Goal: Navigation & Orientation: Find specific page/section

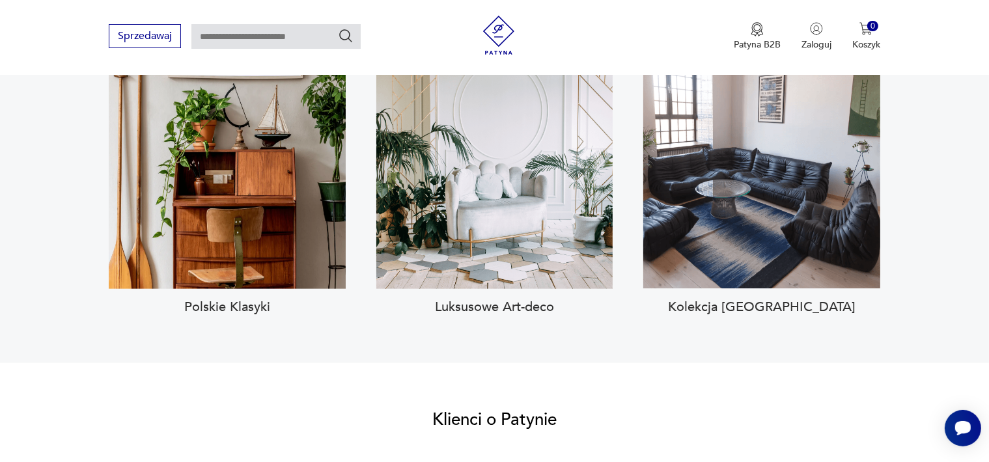
scroll to position [1302, 0]
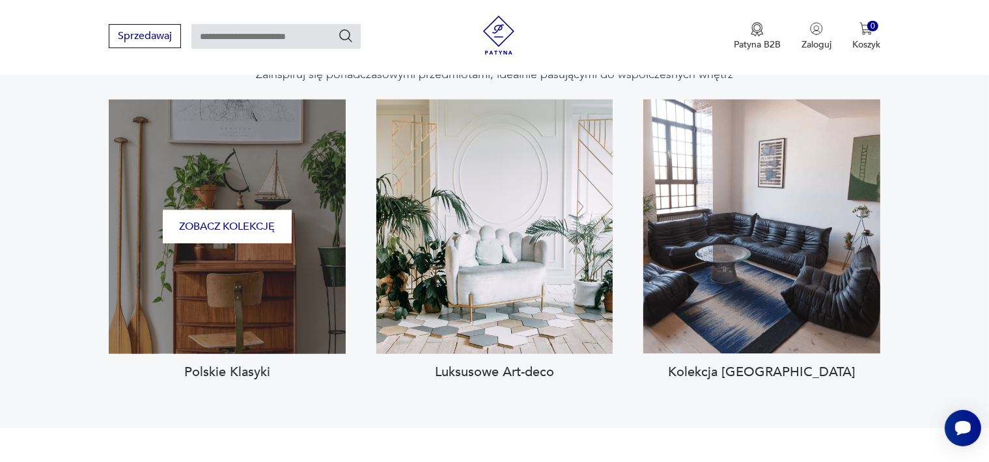
click at [197, 204] on div "Zobacz kolekcję" at bounding box center [227, 227] width 237 height 255
click at [247, 210] on button "Zobacz kolekcję" at bounding box center [227, 226] width 129 height 33
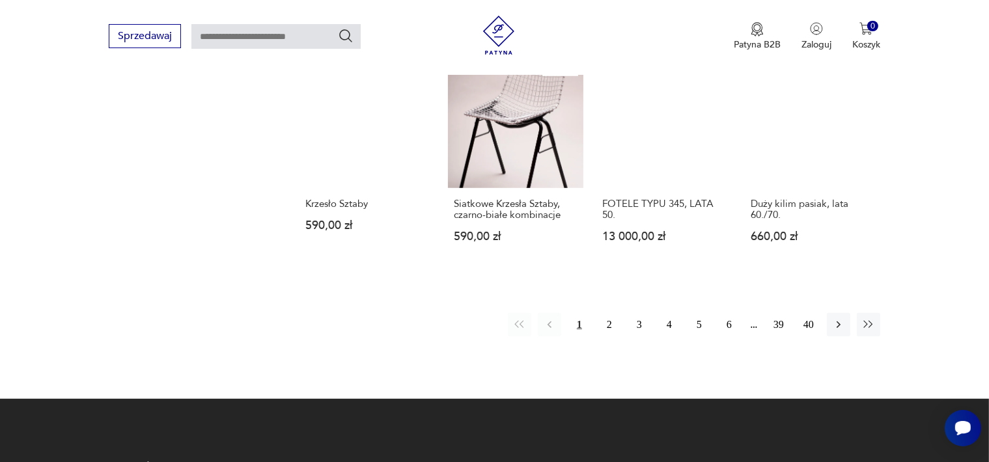
scroll to position [1026, 0]
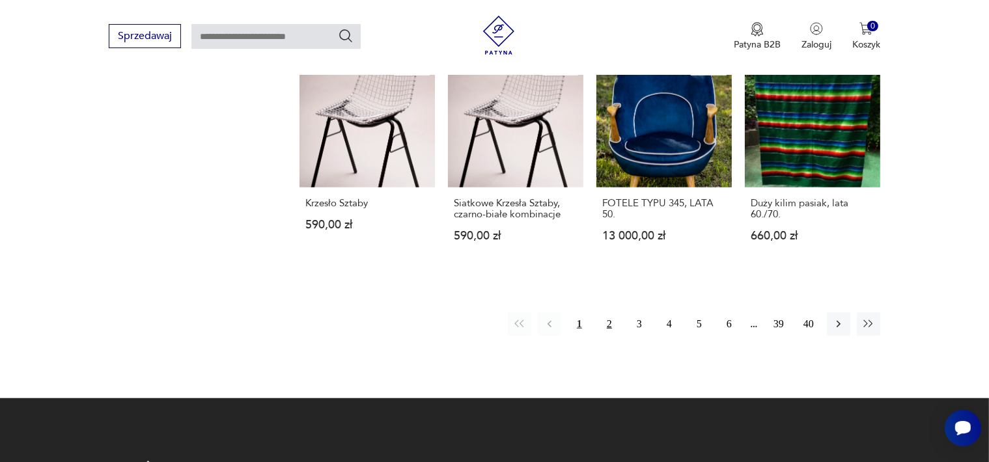
click at [610, 313] on button "2" at bounding box center [609, 324] width 23 height 23
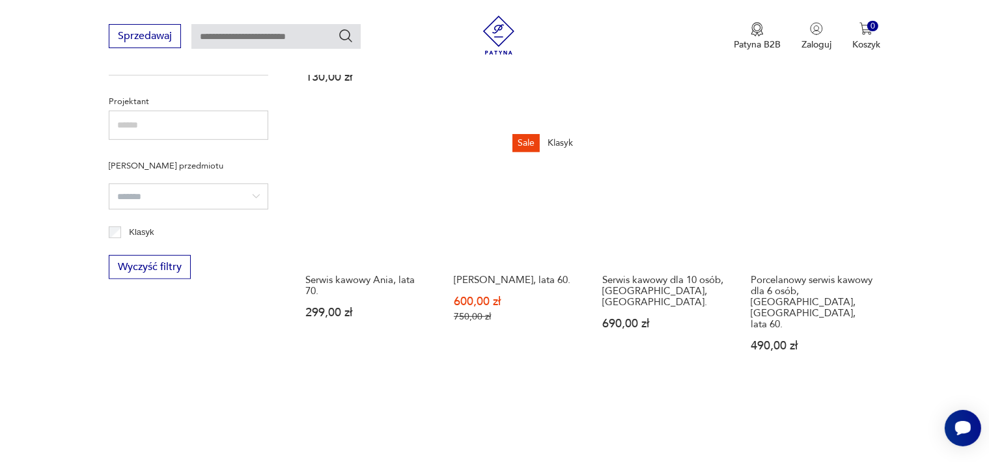
scroll to position [895, 0]
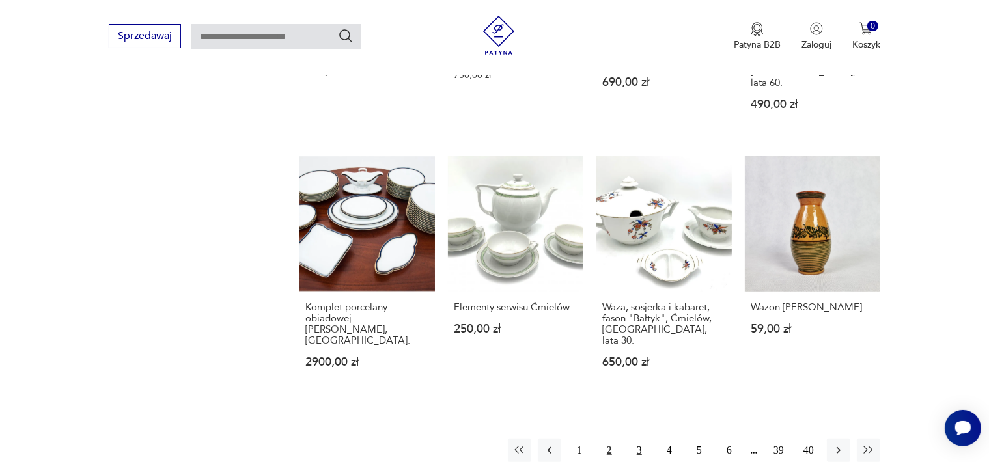
click at [641, 439] on button "3" at bounding box center [639, 450] width 23 height 23
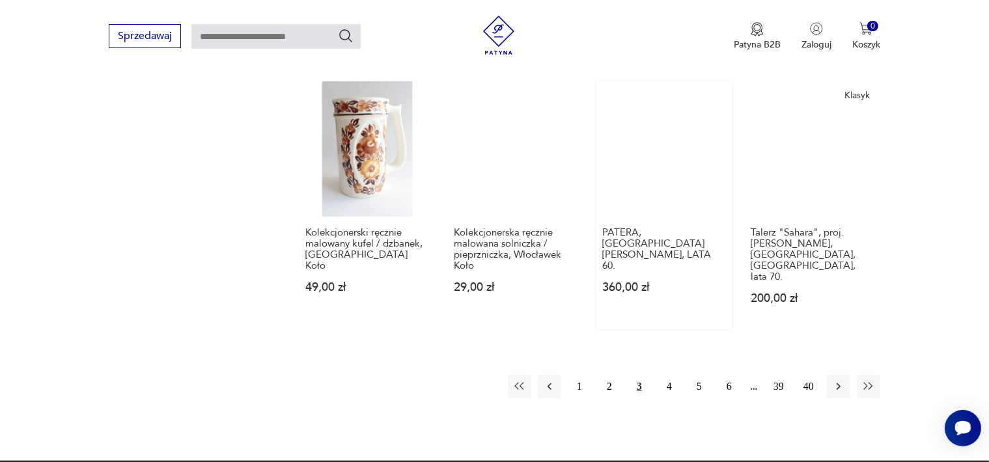
scroll to position [1091, 0]
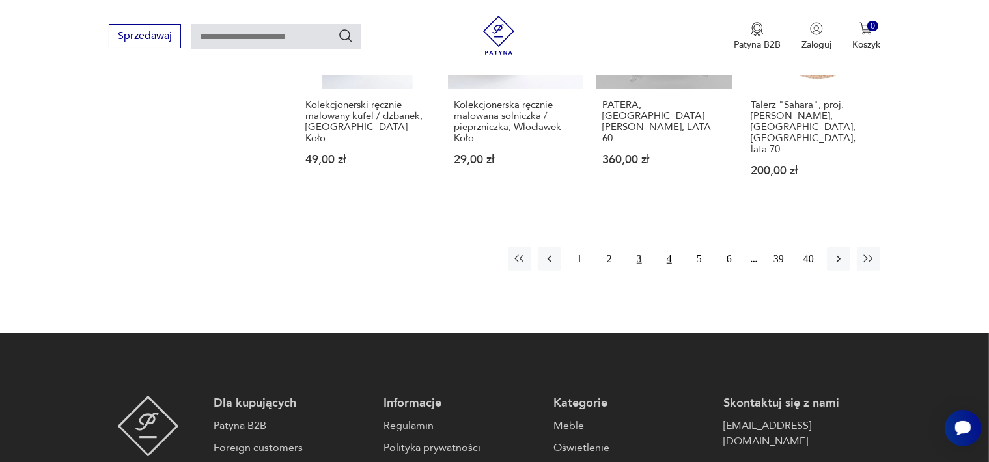
click at [666, 247] on button "4" at bounding box center [669, 258] width 23 height 23
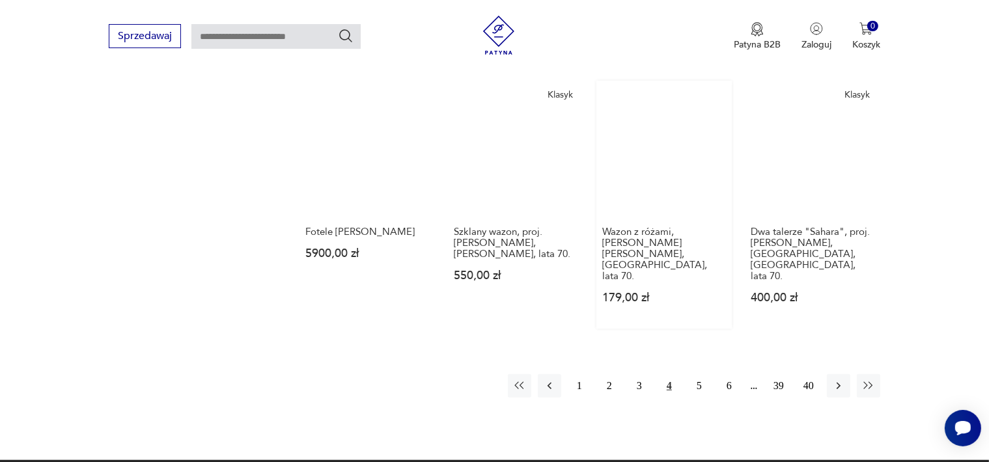
scroll to position [1156, 0]
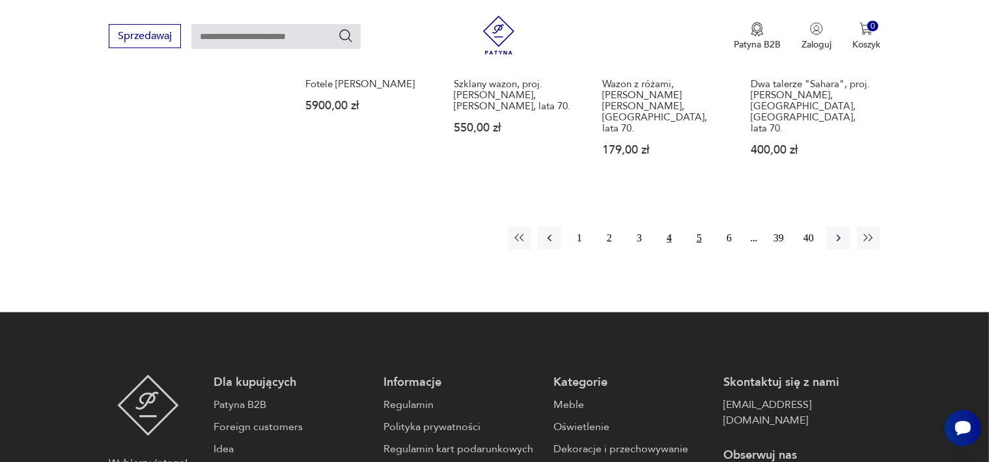
click at [701, 227] on button "5" at bounding box center [699, 238] width 23 height 23
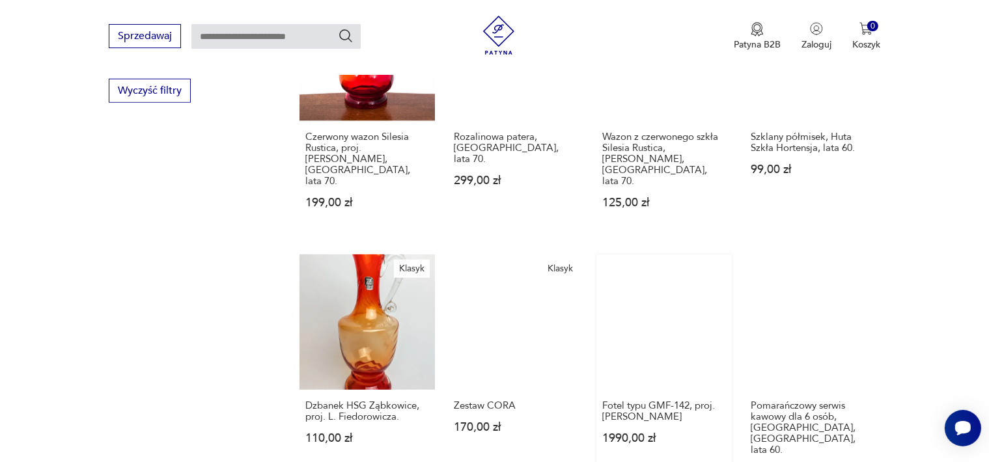
scroll to position [1091, 0]
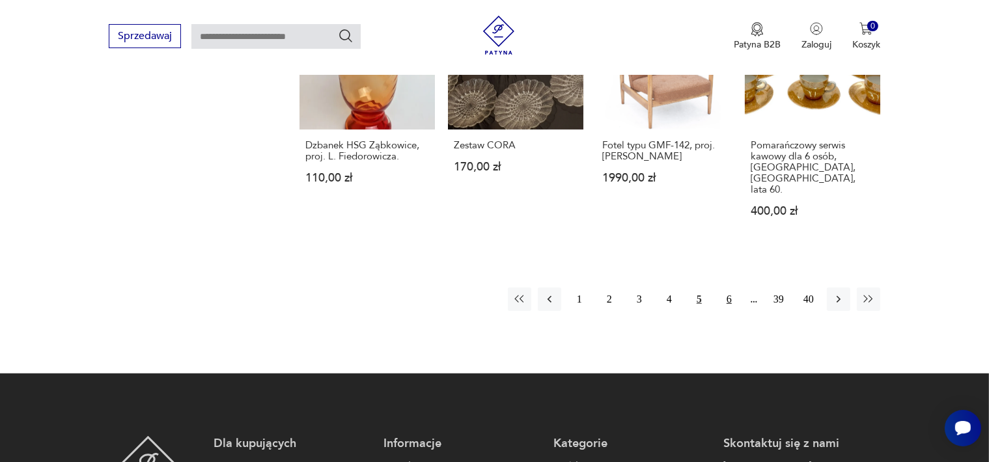
click at [729, 288] on button "6" at bounding box center [729, 299] width 23 height 23
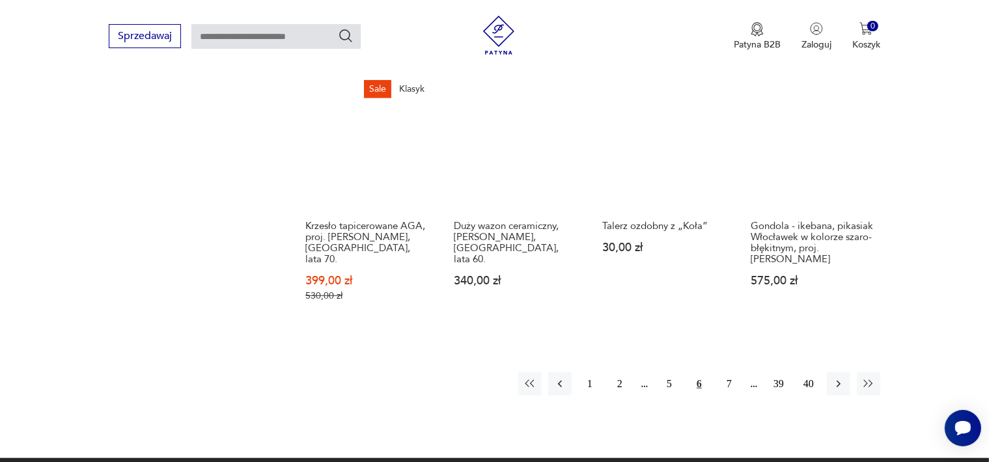
scroll to position [1026, 0]
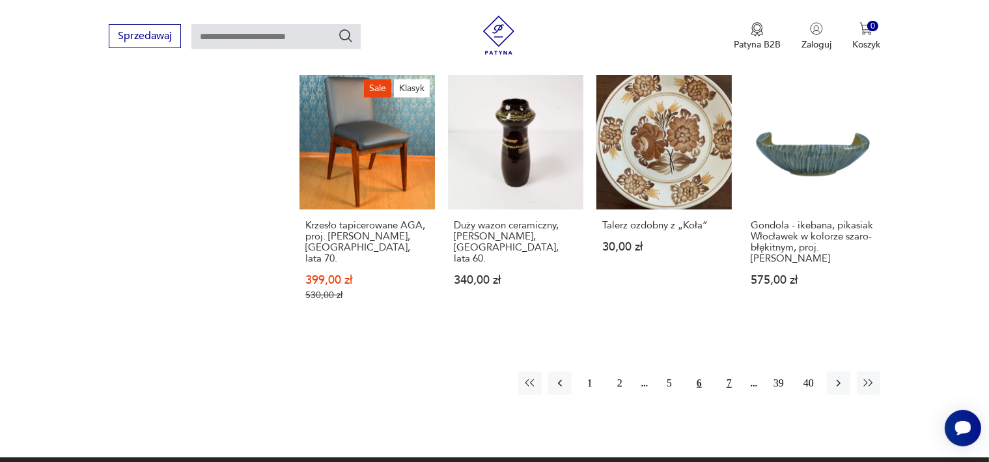
click at [729, 372] on button "7" at bounding box center [729, 383] width 23 height 23
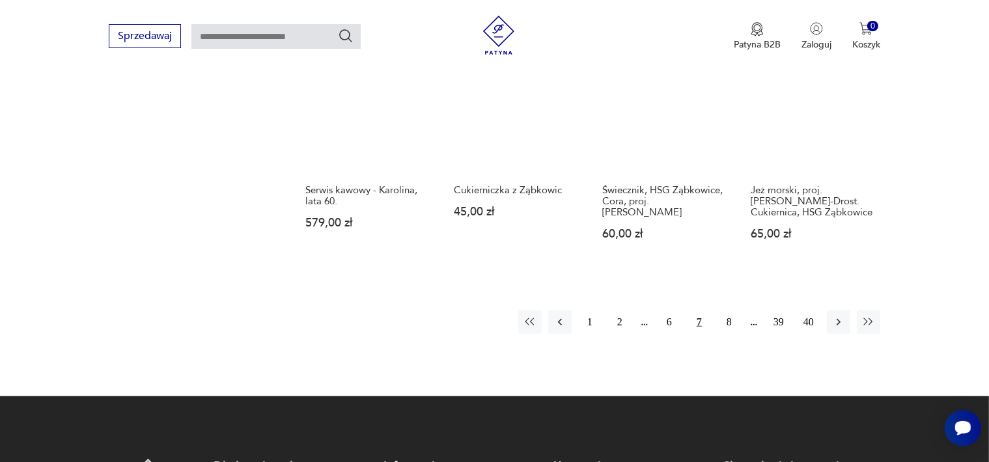
scroll to position [1091, 0]
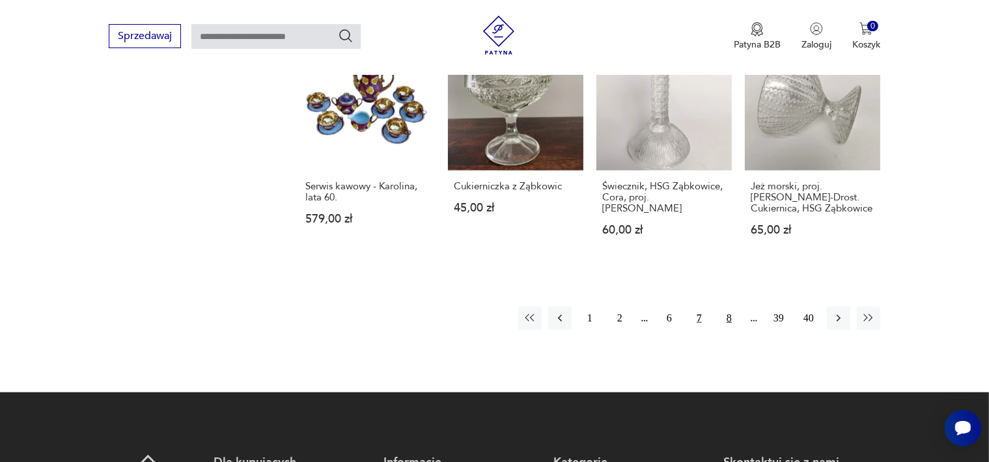
click at [728, 307] on button "8" at bounding box center [729, 318] width 23 height 23
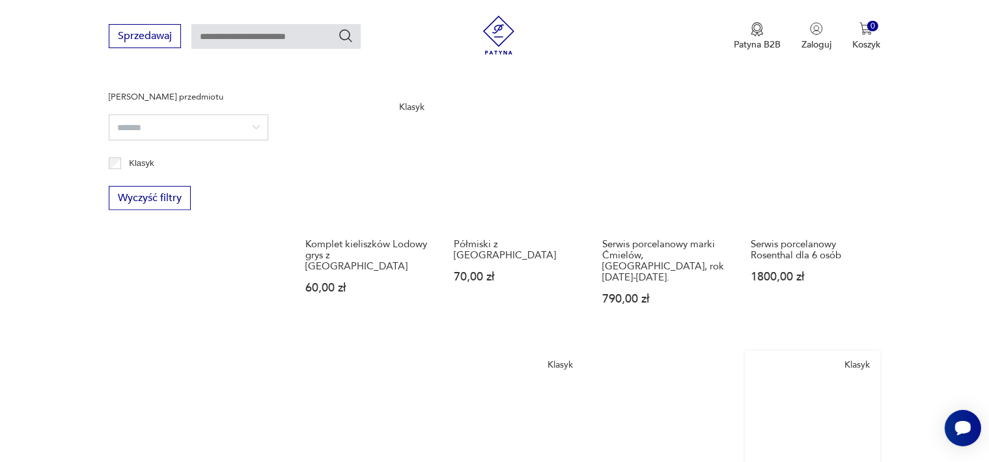
scroll to position [895, 0]
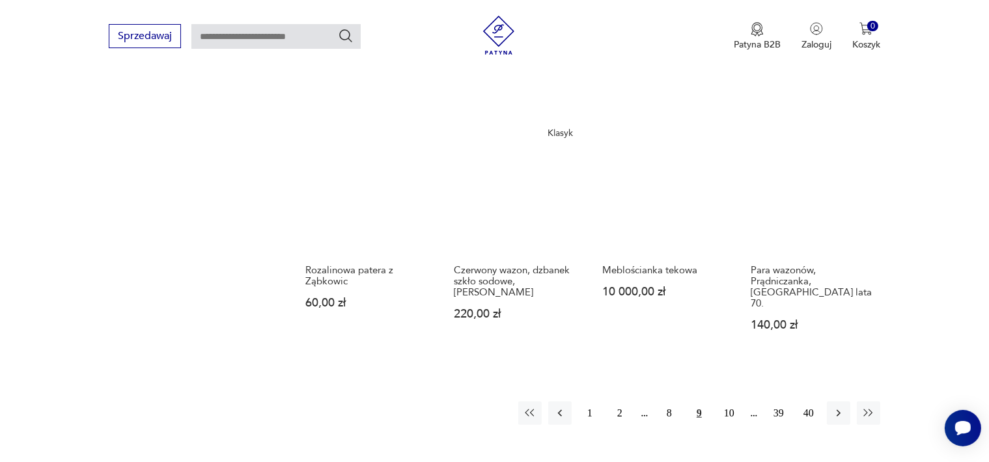
scroll to position [1026, 0]
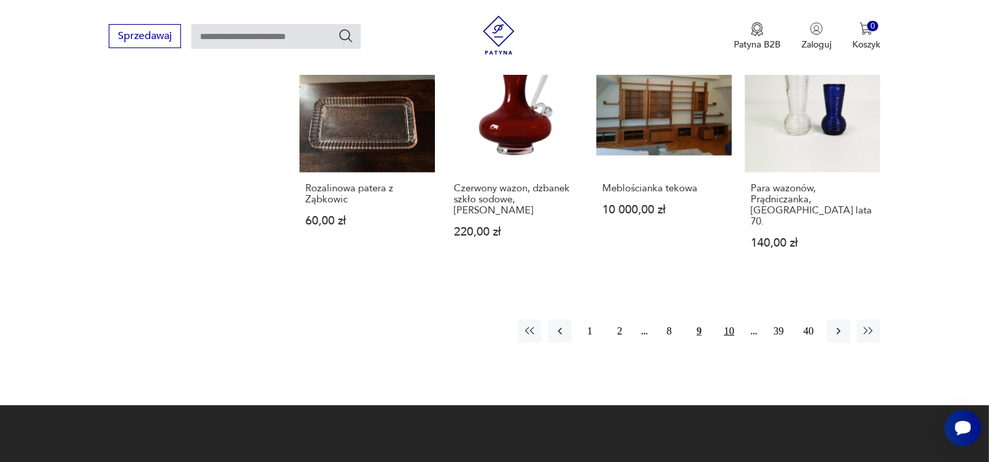
click at [729, 320] on button "10" at bounding box center [729, 331] width 23 height 23
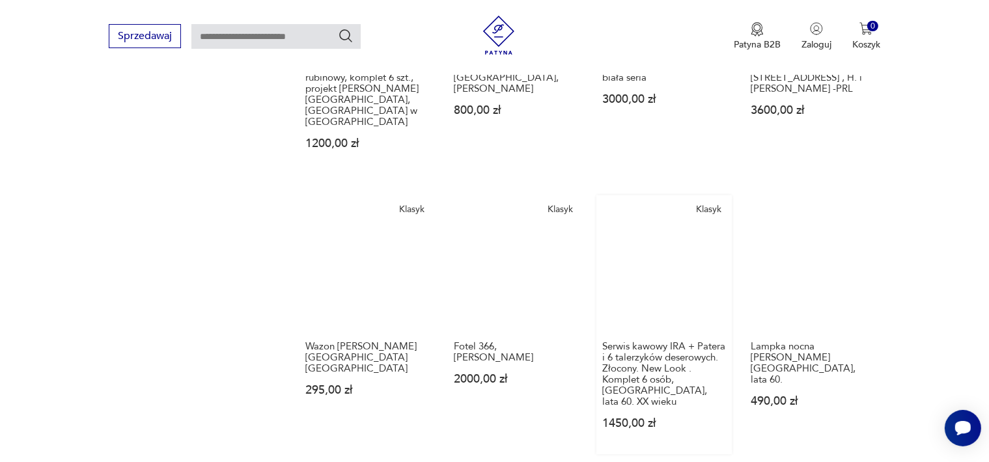
scroll to position [1156, 0]
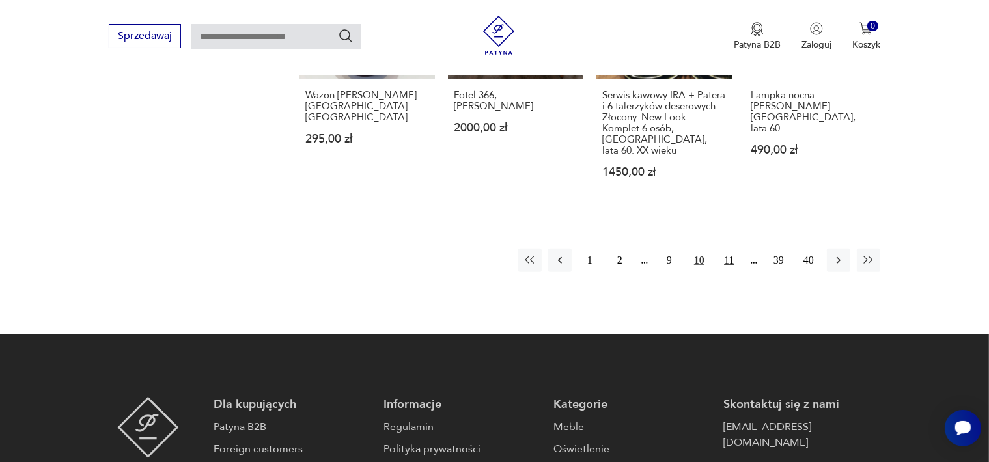
click at [727, 249] on button "11" at bounding box center [729, 260] width 23 height 23
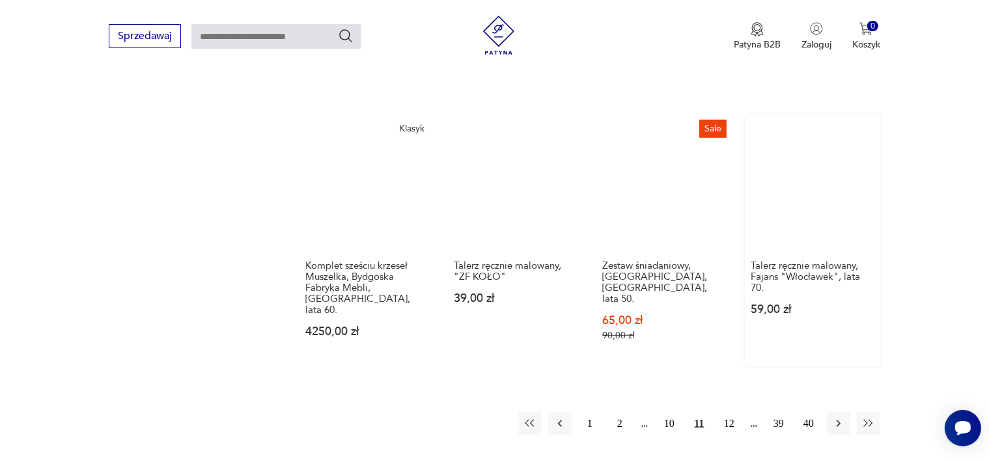
scroll to position [1156, 0]
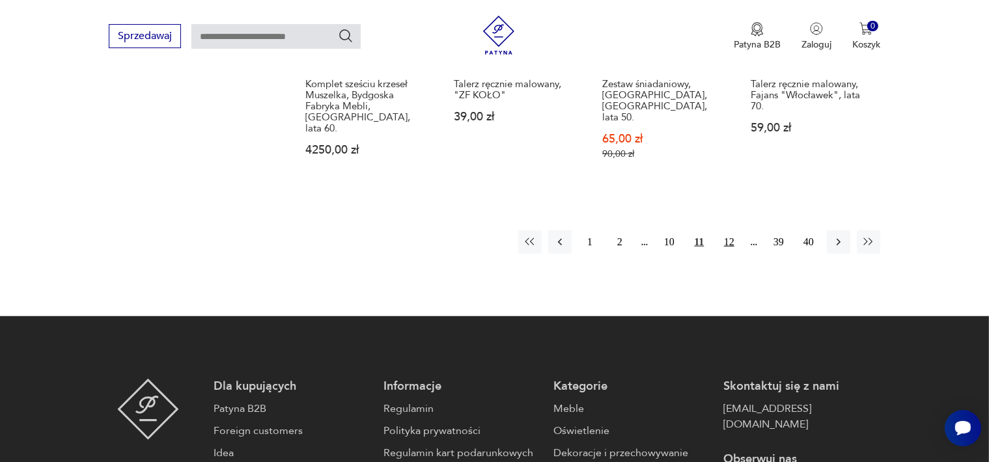
click at [733, 231] on button "12" at bounding box center [729, 242] width 23 height 23
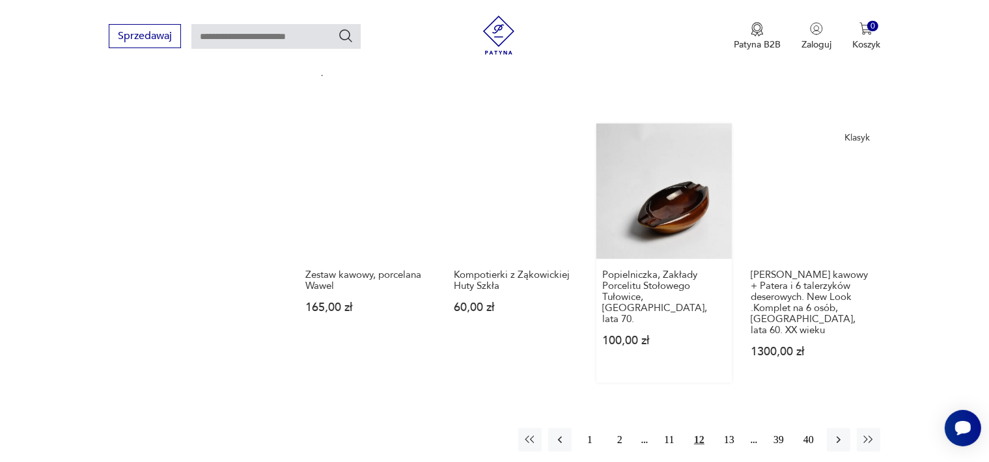
scroll to position [1026, 0]
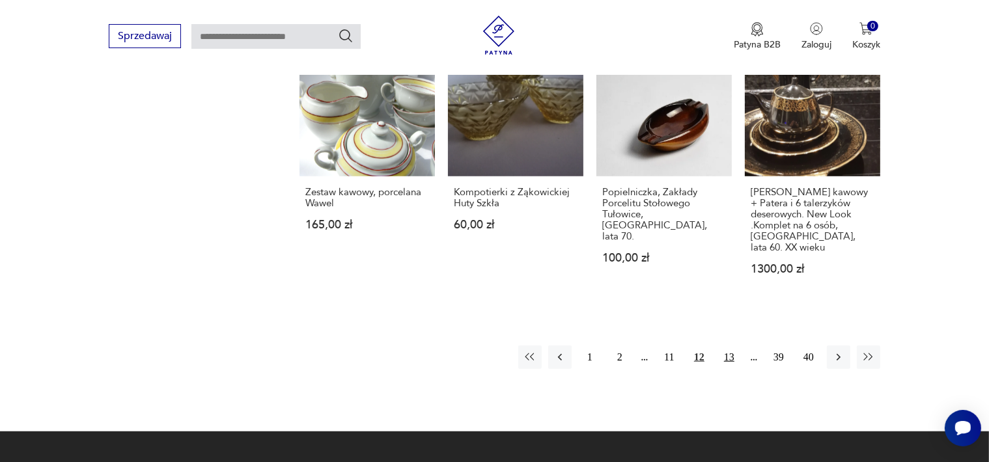
click at [725, 346] on button "13" at bounding box center [729, 357] width 23 height 23
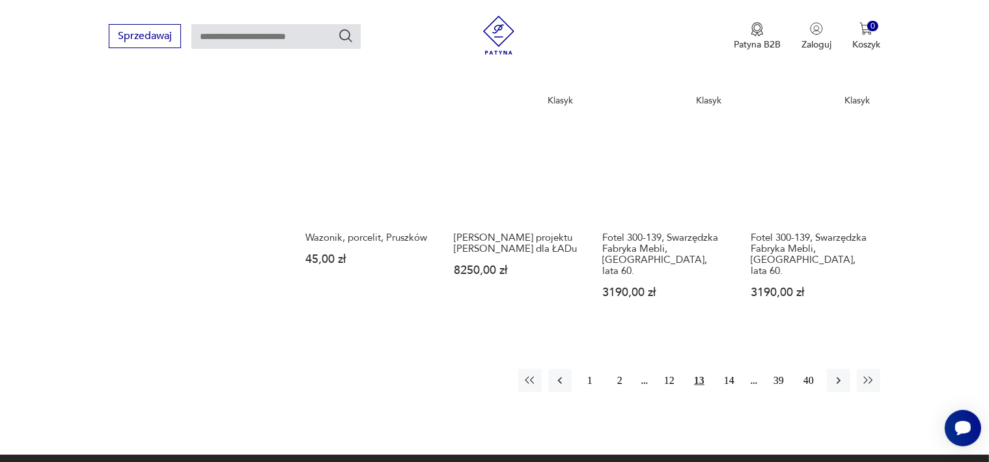
scroll to position [1156, 0]
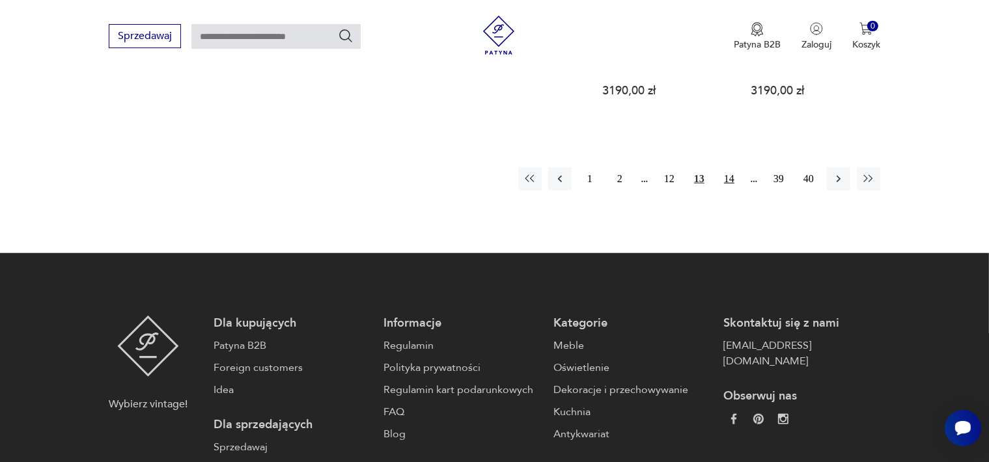
click at [729, 167] on button "14" at bounding box center [729, 178] width 23 height 23
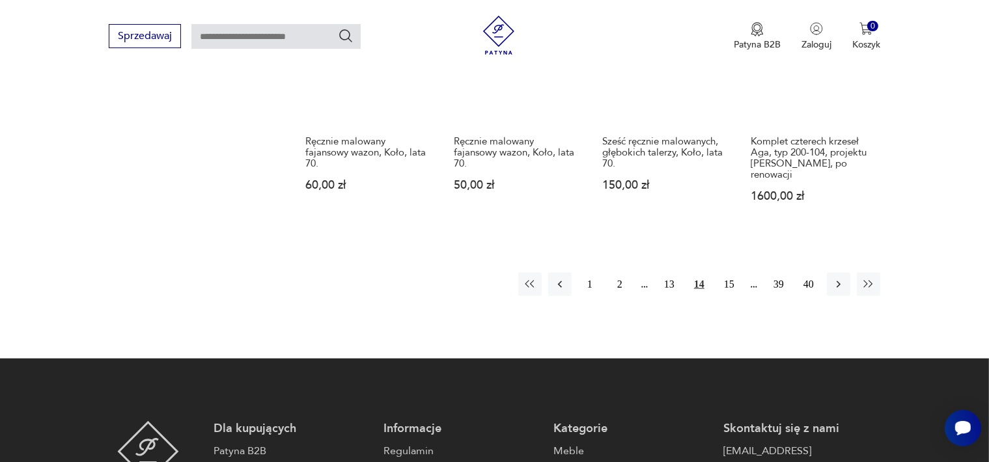
scroll to position [1221, 0]
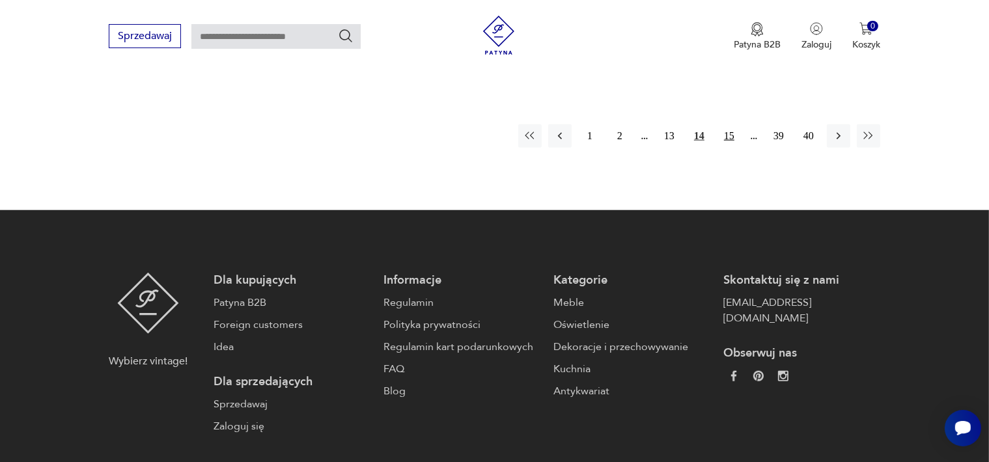
click at [731, 126] on button "15" at bounding box center [729, 135] width 23 height 23
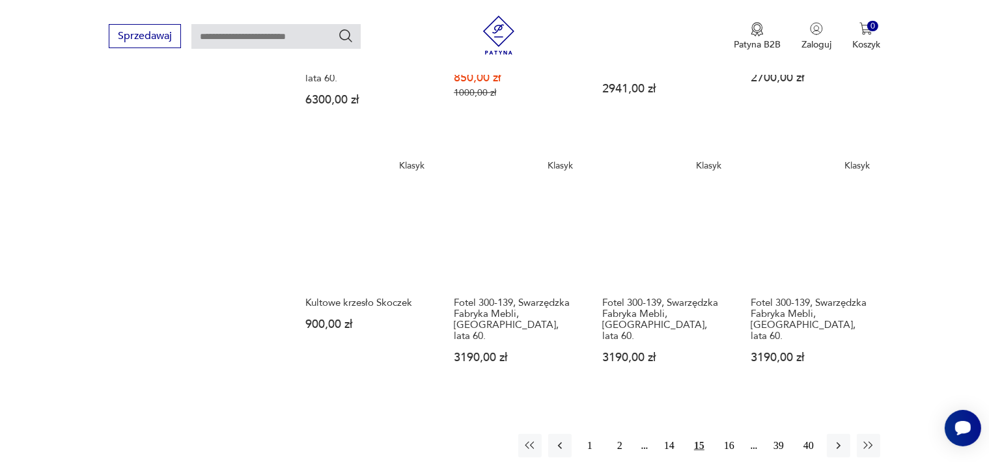
scroll to position [1156, 0]
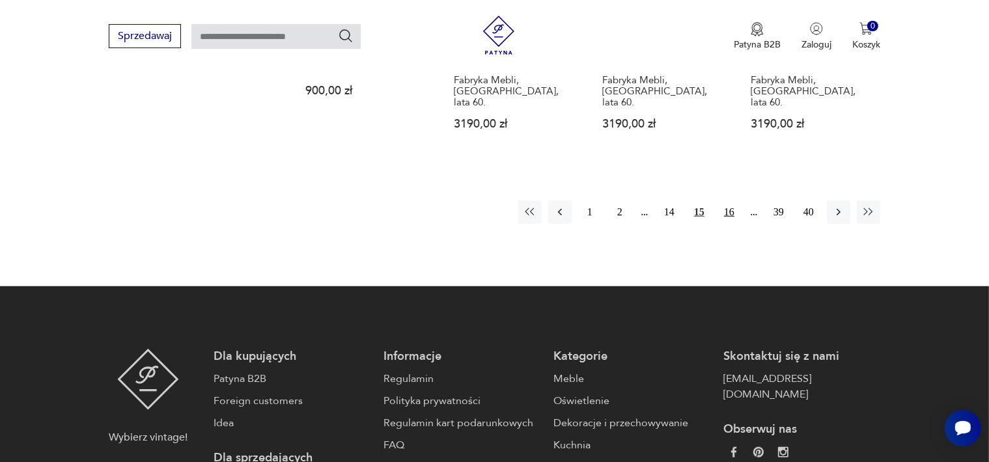
click at [729, 201] on button "16" at bounding box center [729, 212] width 23 height 23
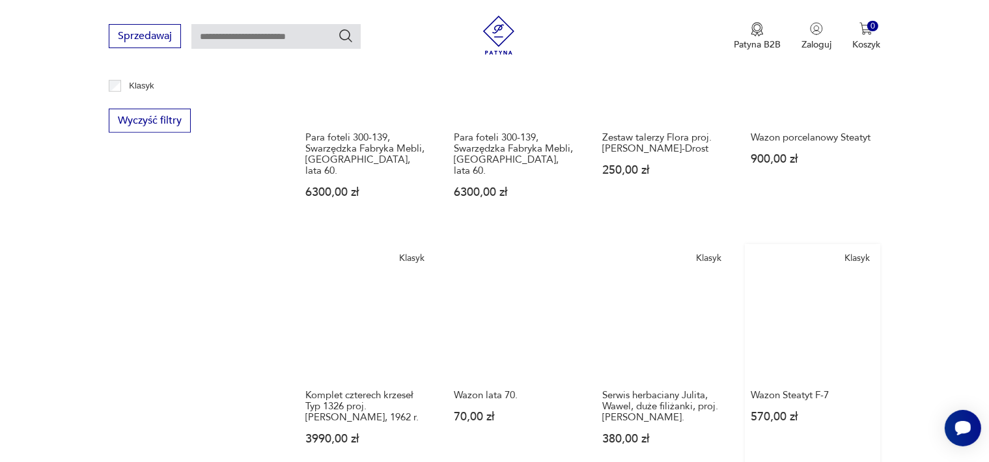
scroll to position [895, 0]
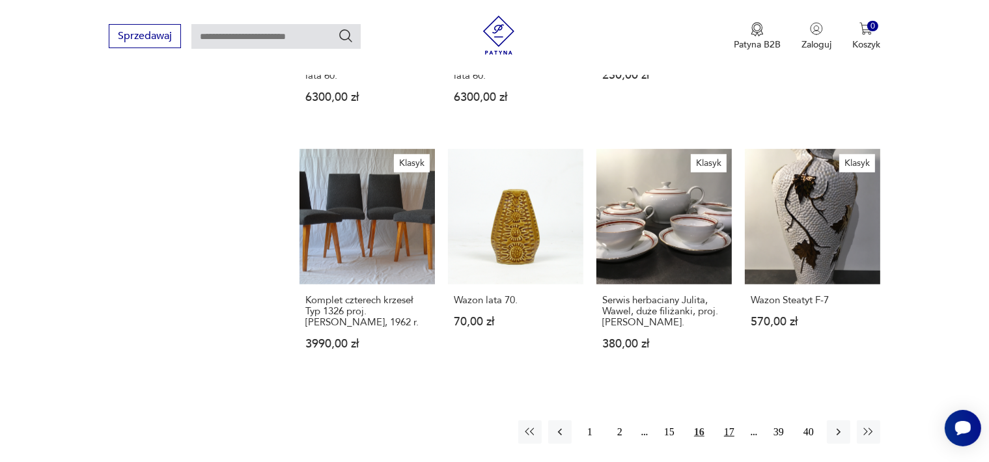
click at [729, 421] on button "17" at bounding box center [729, 432] width 23 height 23
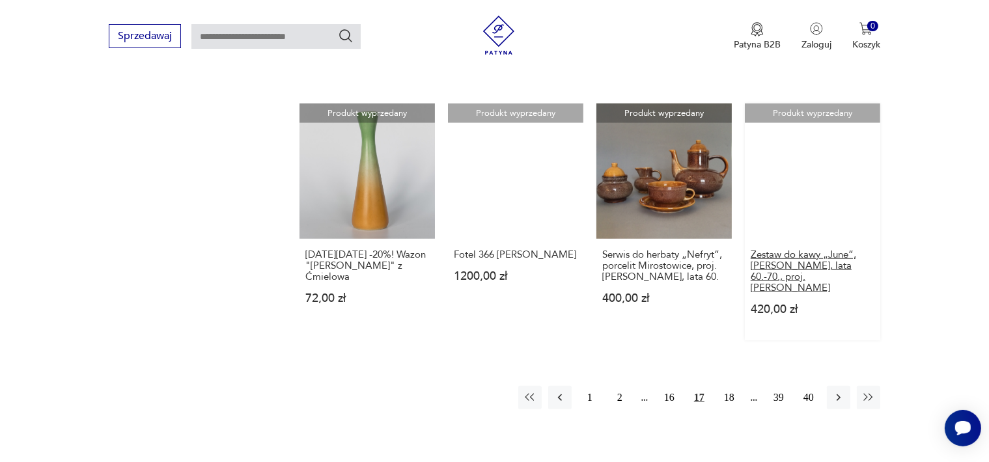
scroll to position [1091, 0]
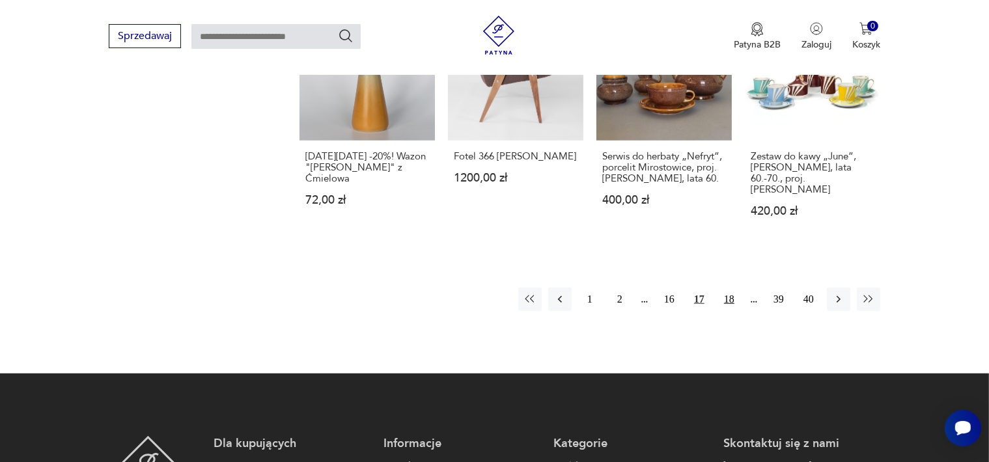
click at [730, 288] on button "18" at bounding box center [729, 299] width 23 height 23
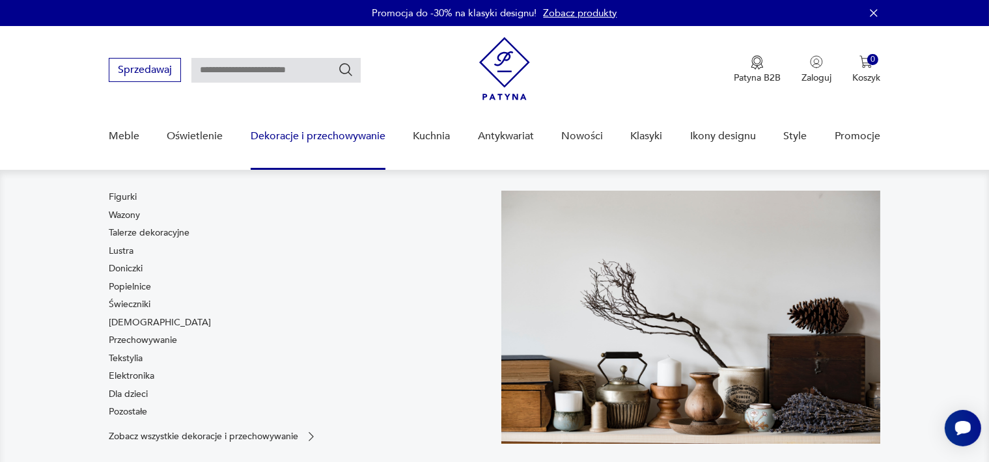
click at [331, 137] on link "Dekoracje i przechowywanie" at bounding box center [318, 136] width 135 height 50
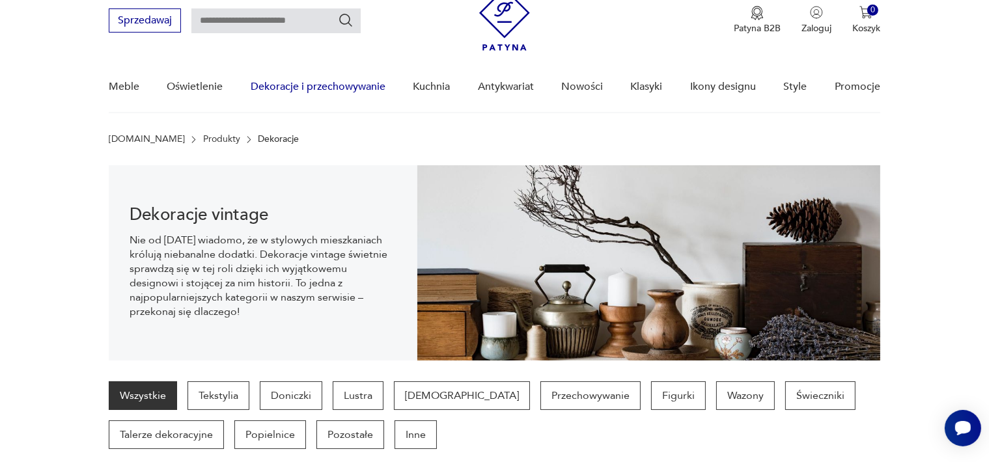
scroll to position [91, 0]
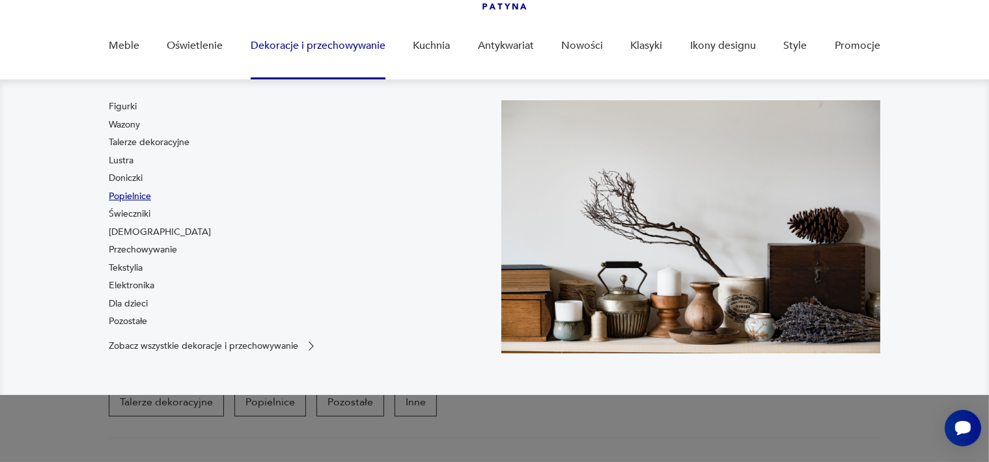
click at [138, 193] on link "Popielnice" at bounding box center [130, 196] width 42 height 13
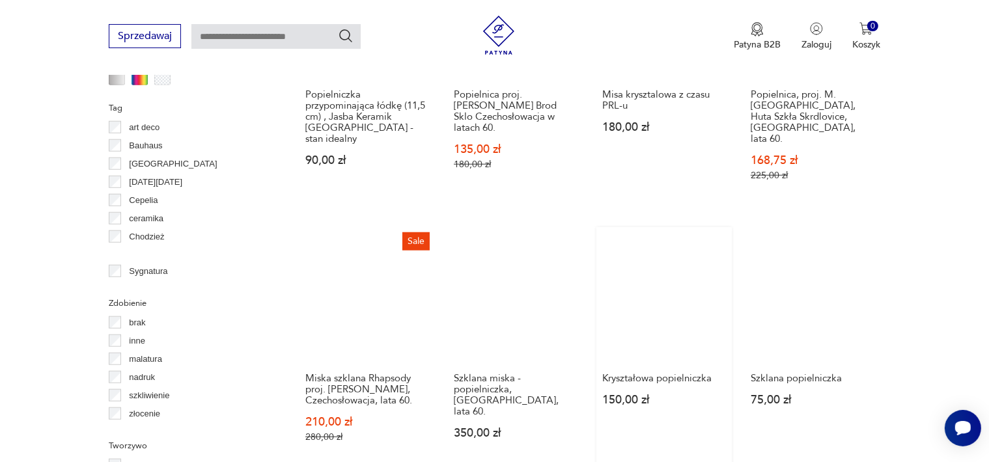
scroll to position [1322, 0]
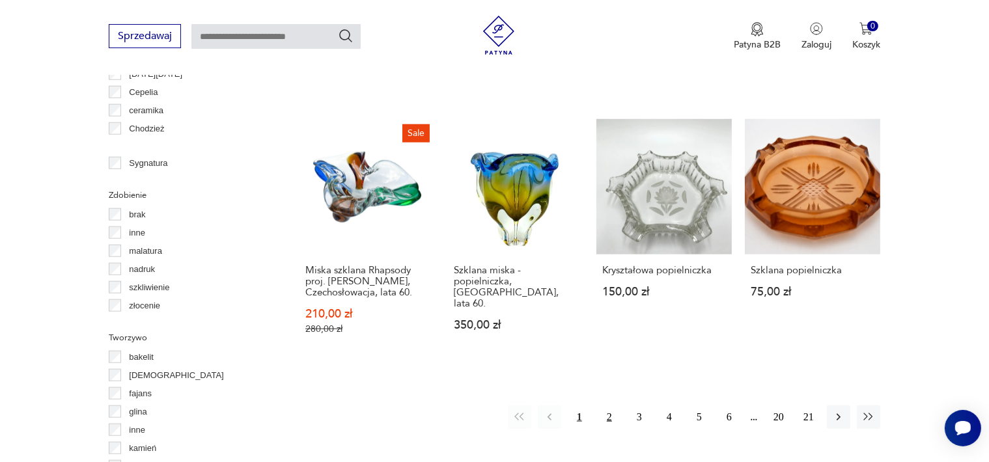
click at [612, 406] on button "2" at bounding box center [609, 417] width 23 height 23
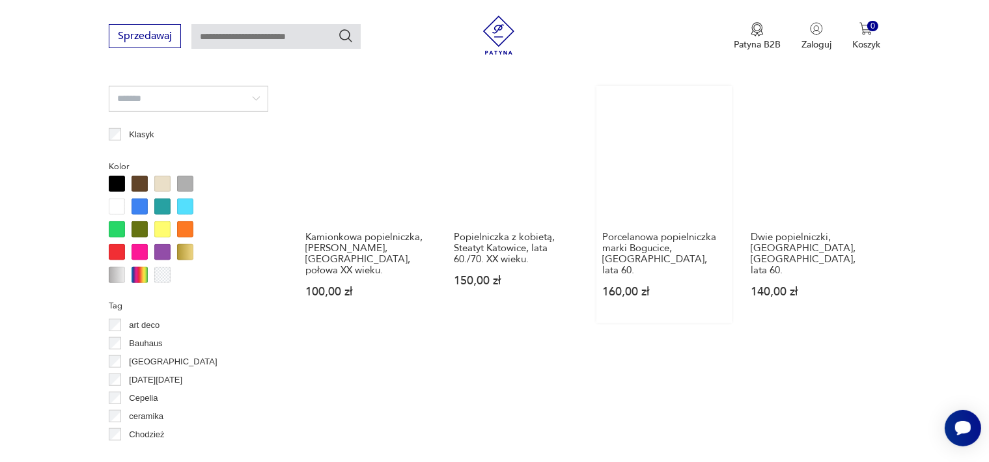
scroll to position [1257, 0]
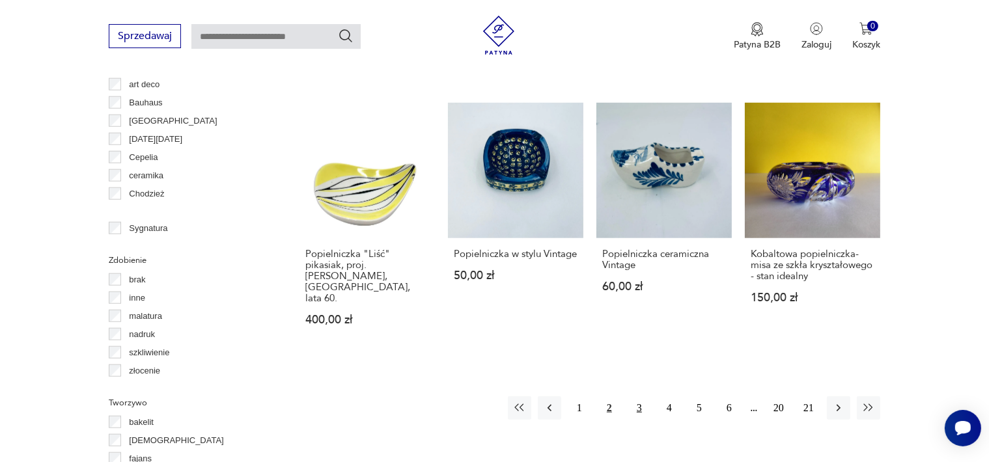
click at [638, 397] on button "3" at bounding box center [639, 408] width 23 height 23
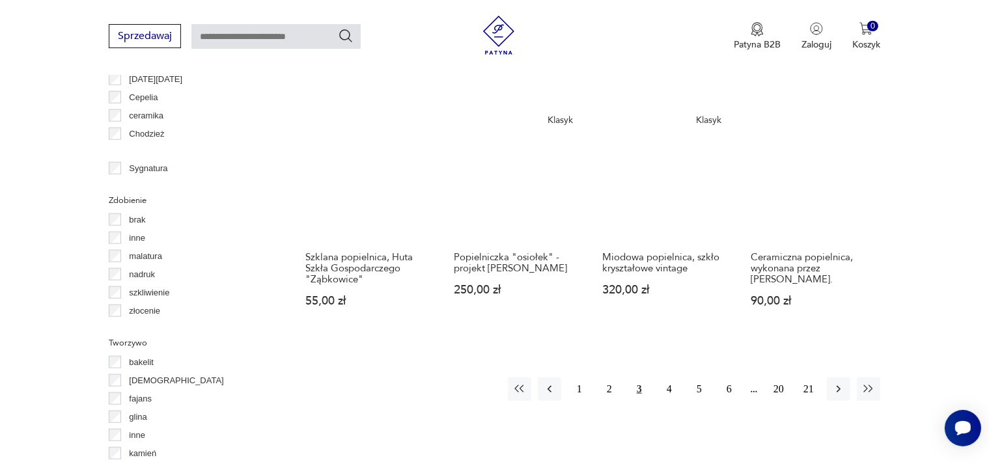
scroll to position [1452, 0]
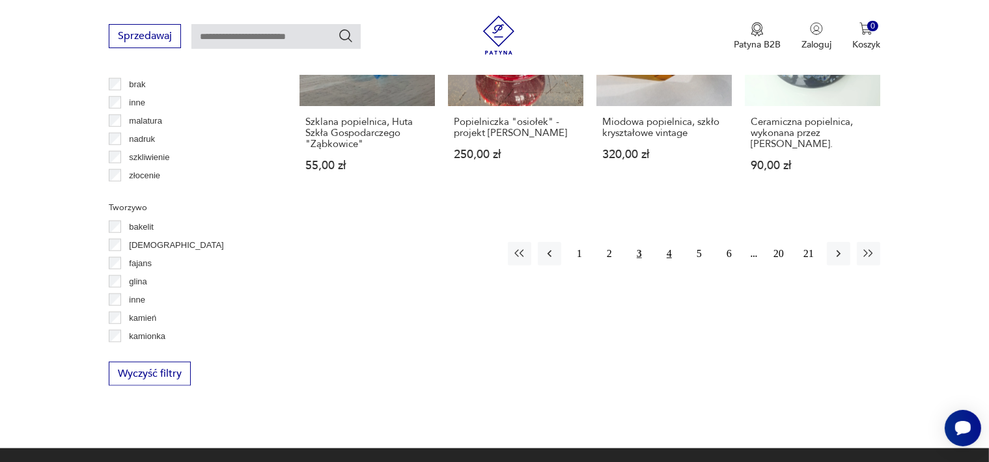
click at [670, 242] on button "4" at bounding box center [669, 253] width 23 height 23
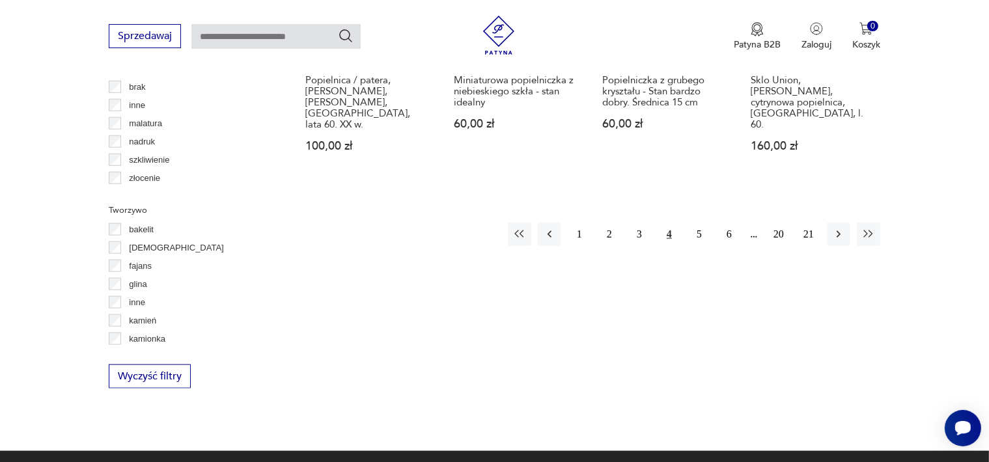
scroll to position [1452, 0]
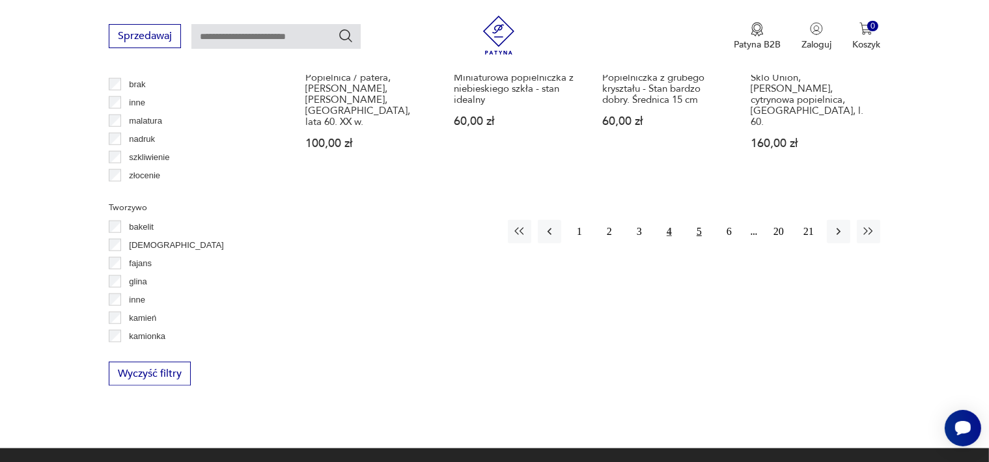
click at [703, 220] on button "5" at bounding box center [699, 231] width 23 height 23
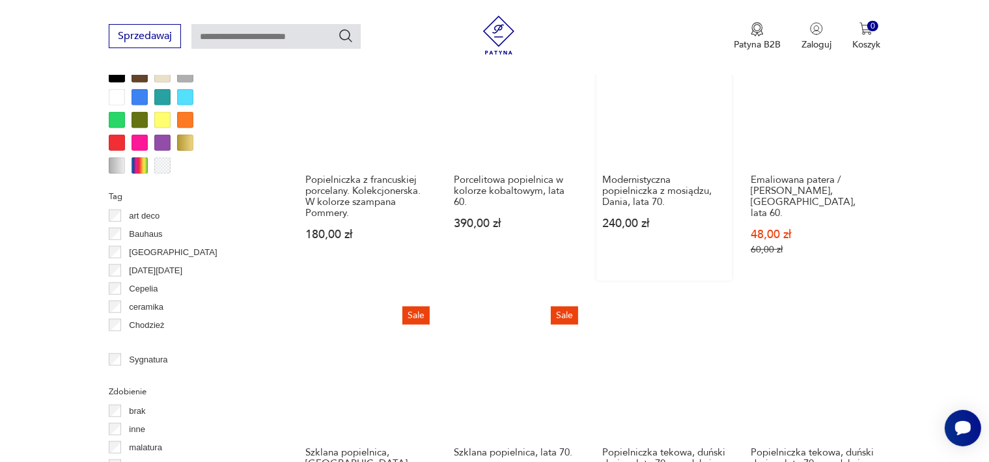
scroll to position [1257, 0]
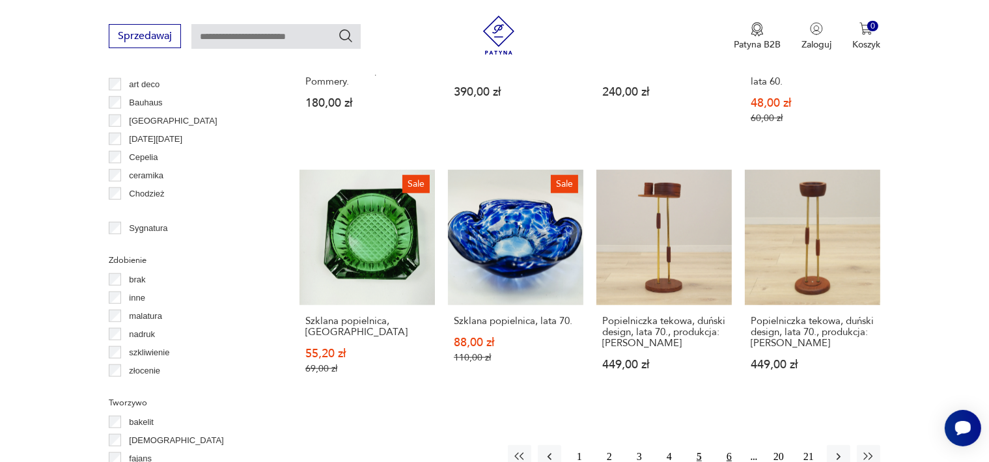
click at [731, 445] on button "6" at bounding box center [729, 456] width 23 height 23
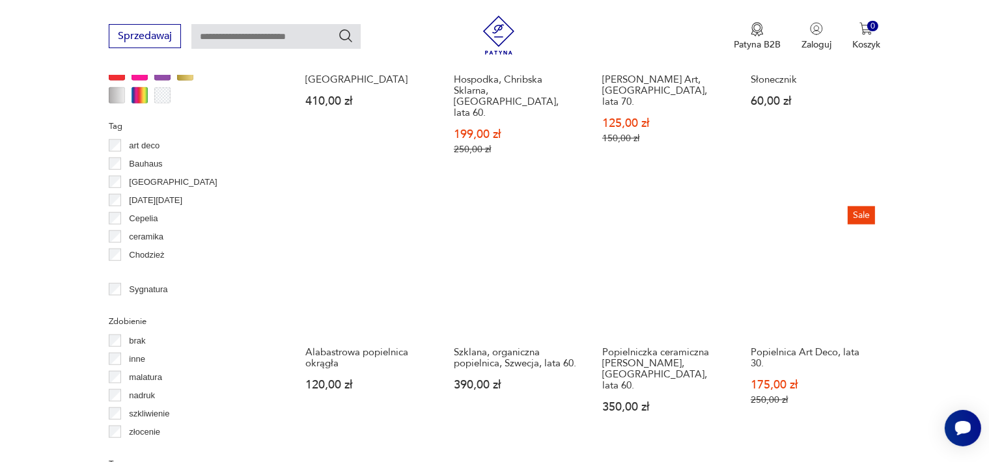
scroll to position [1257, 0]
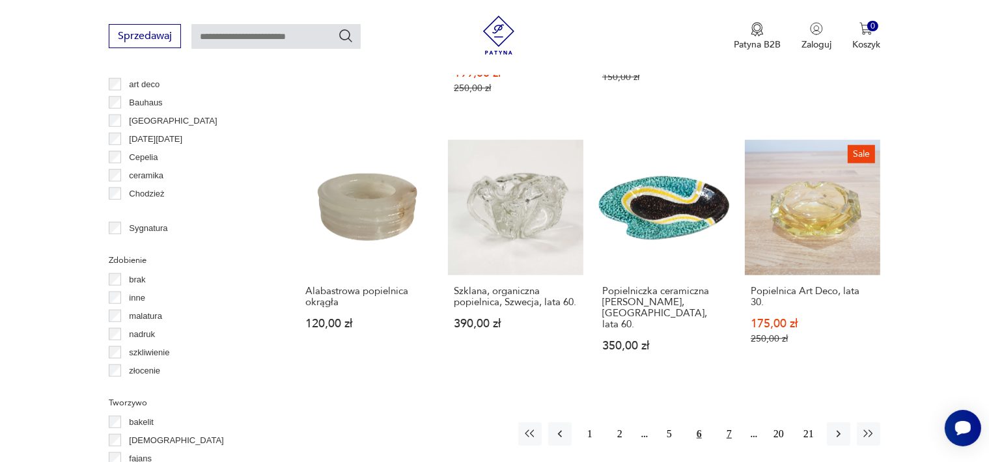
click at [731, 423] on button "7" at bounding box center [729, 434] width 23 height 23
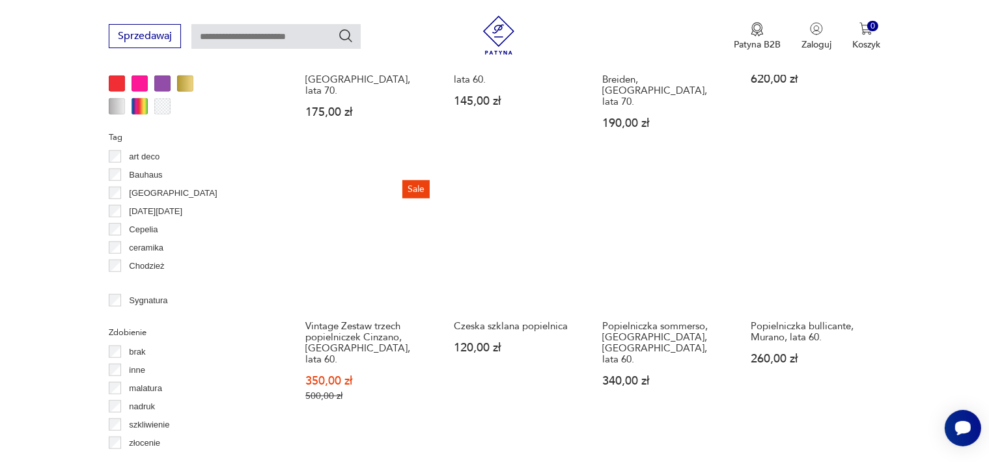
scroll to position [1192, 0]
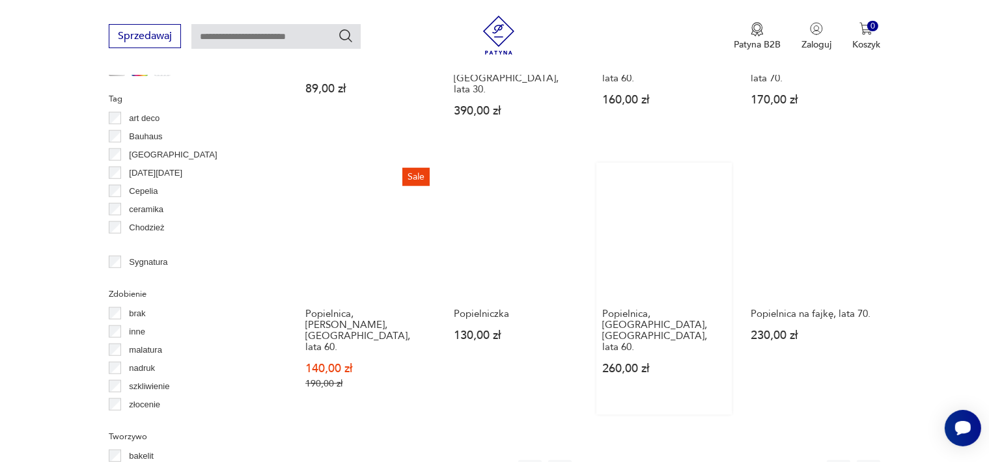
scroll to position [1257, 0]
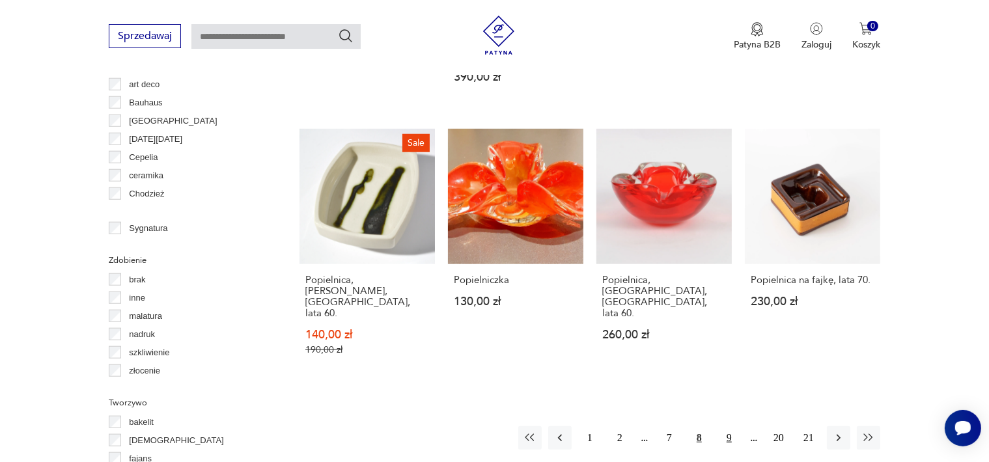
click at [729, 427] on button "9" at bounding box center [729, 438] width 23 height 23
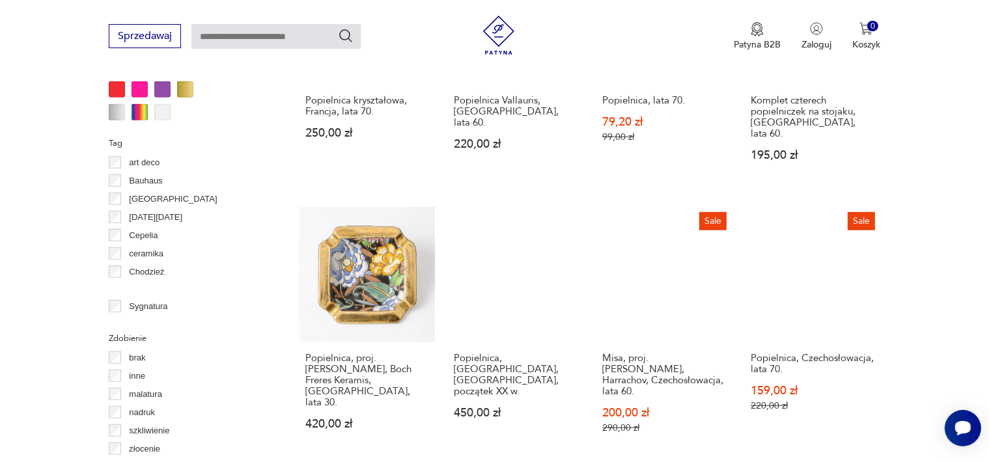
scroll to position [1322, 0]
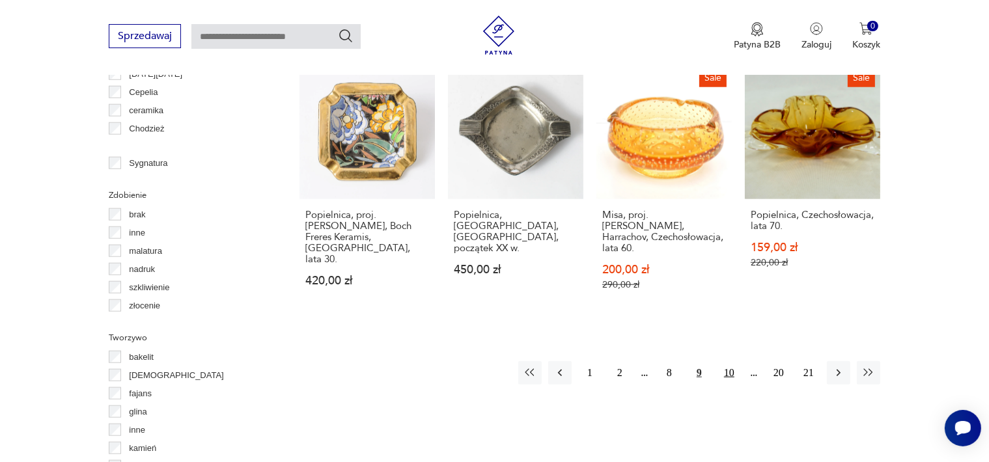
click at [733, 361] on button "10" at bounding box center [729, 372] width 23 height 23
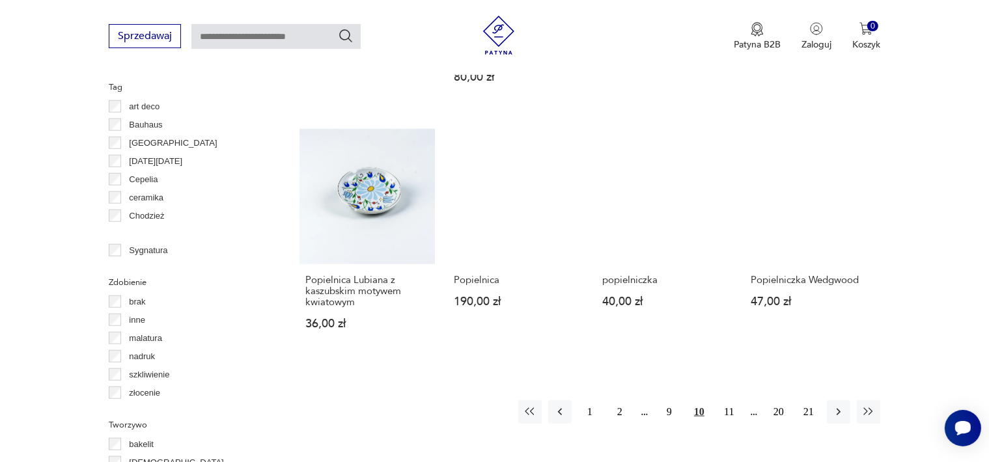
scroll to position [1257, 0]
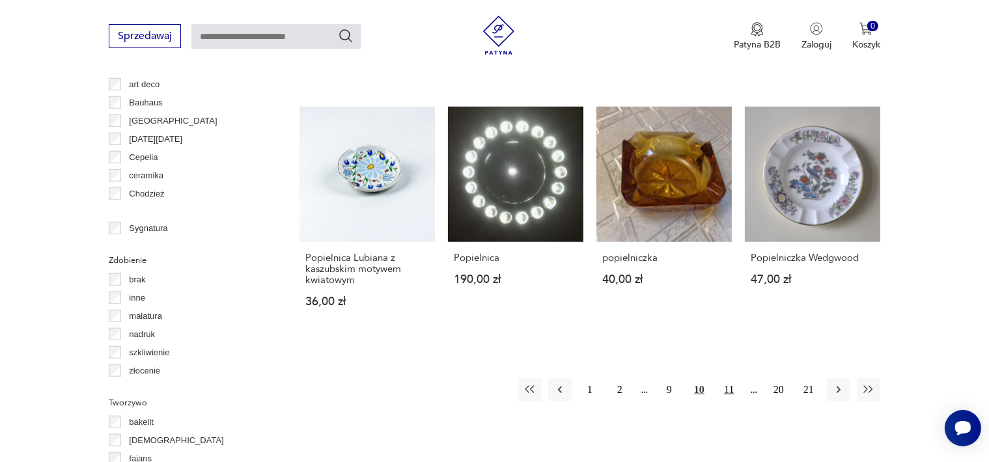
click at [727, 378] on button "11" at bounding box center [729, 389] width 23 height 23
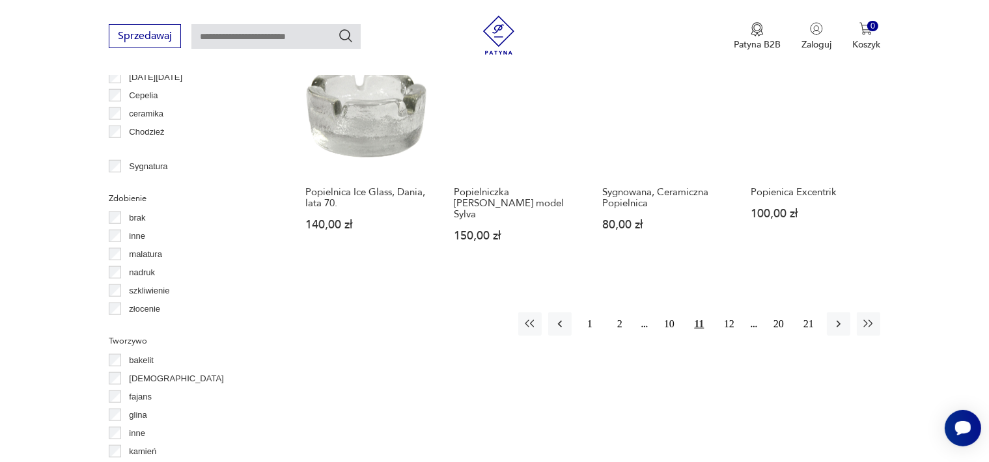
scroll to position [1322, 0]
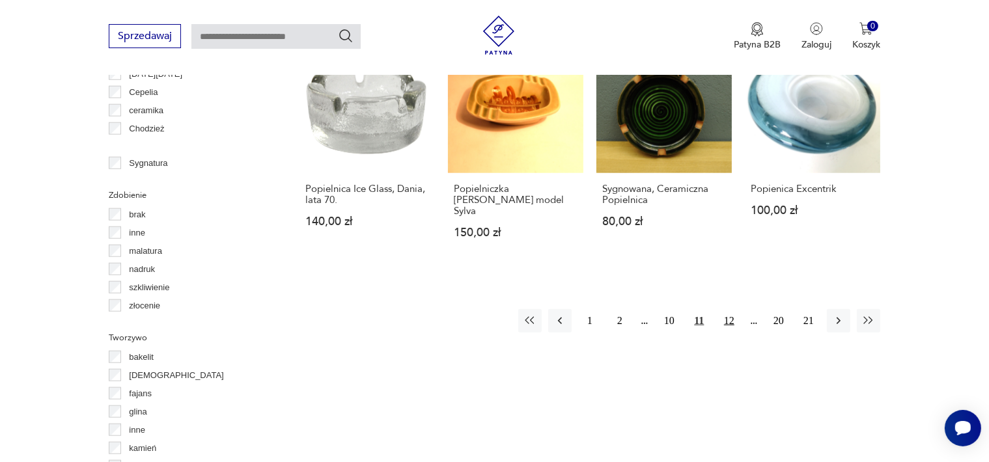
click at [729, 309] on button "12" at bounding box center [729, 320] width 23 height 23
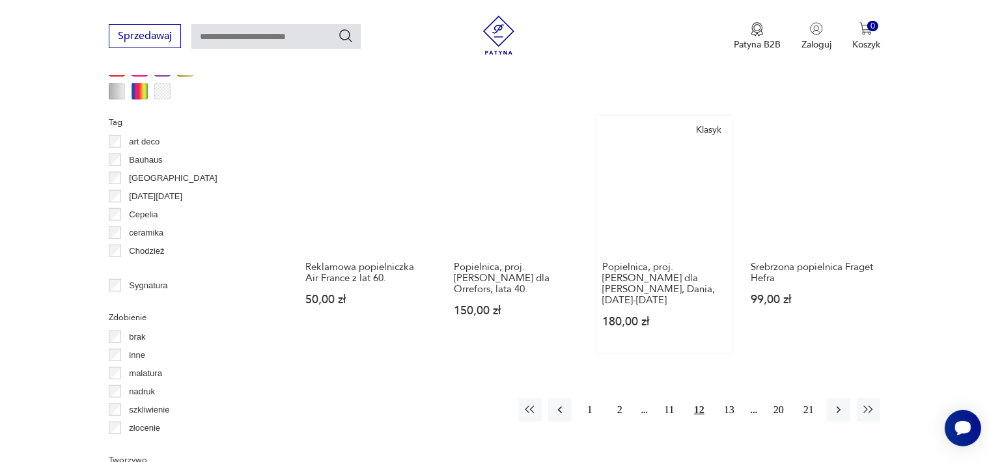
scroll to position [1322, 0]
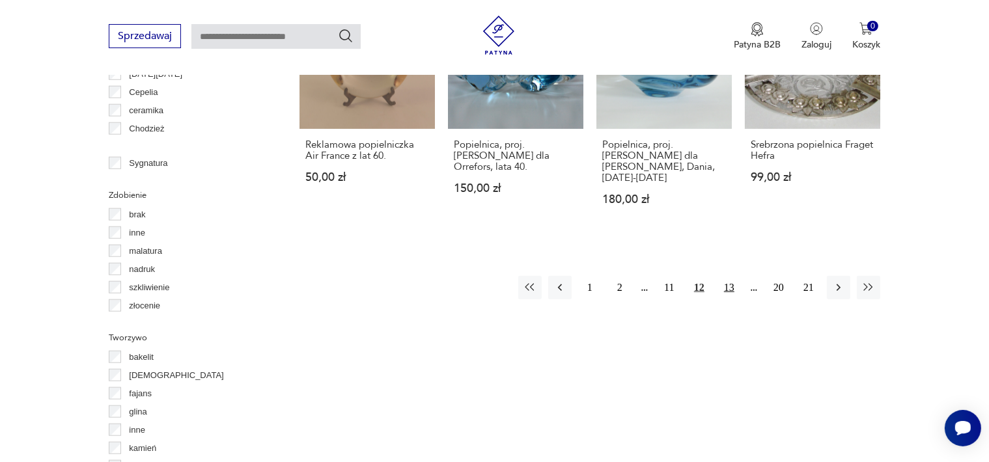
click at [729, 276] on button "13" at bounding box center [729, 287] width 23 height 23
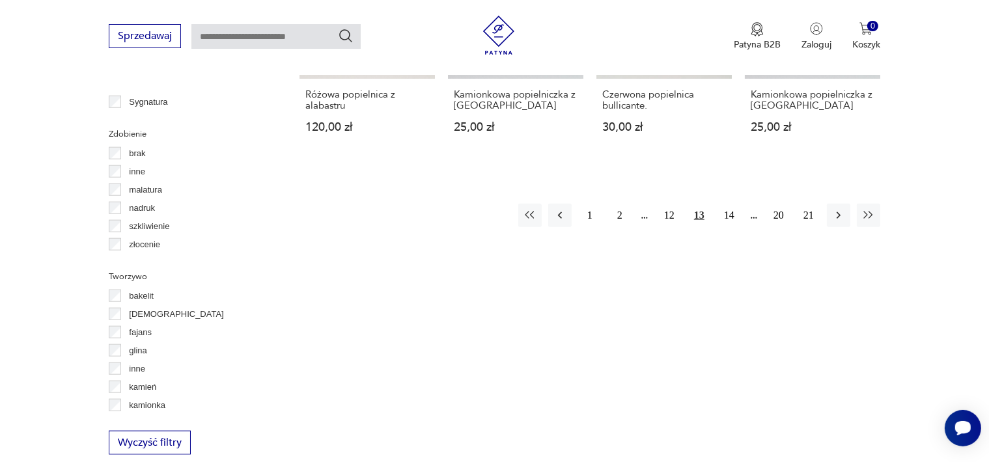
scroll to position [1387, 0]
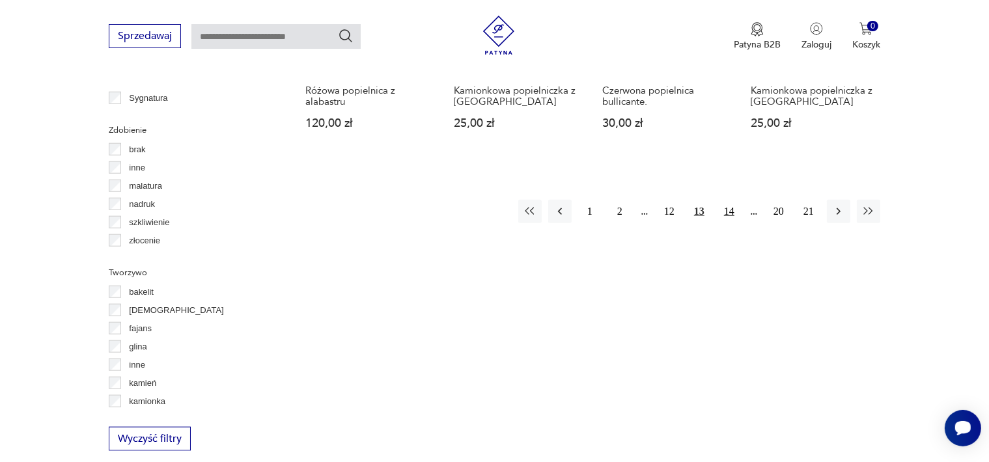
click at [724, 206] on button "14" at bounding box center [729, 211] width 23 height 23
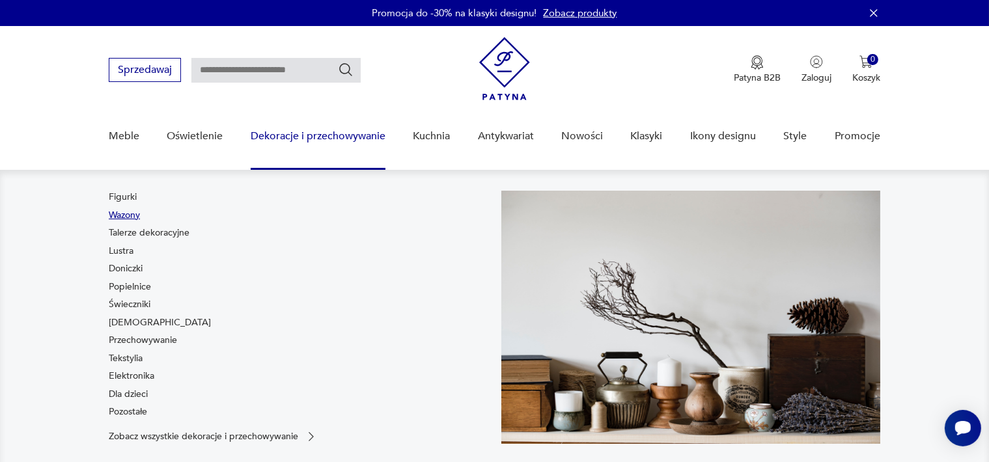
click at [131, 214] on link "Wazony" at bounding box center [124, 215] width 31 height 13
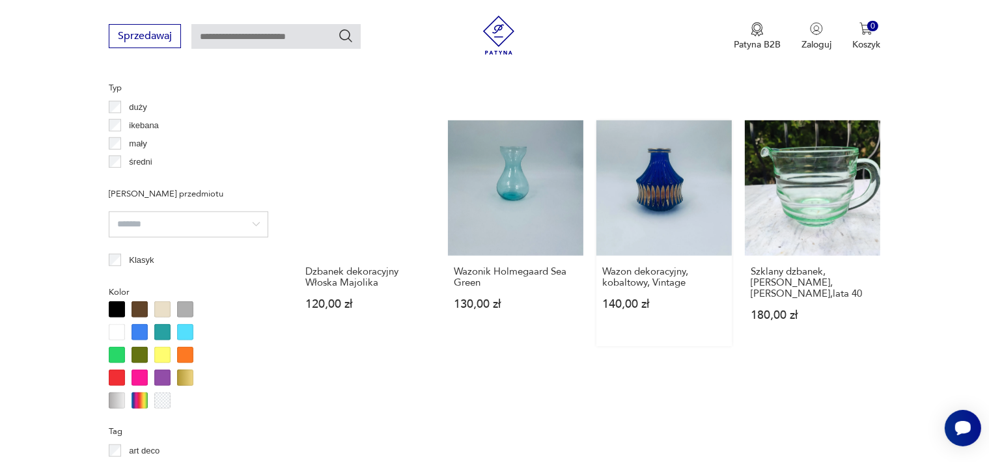
scroll to position [1192, 0]
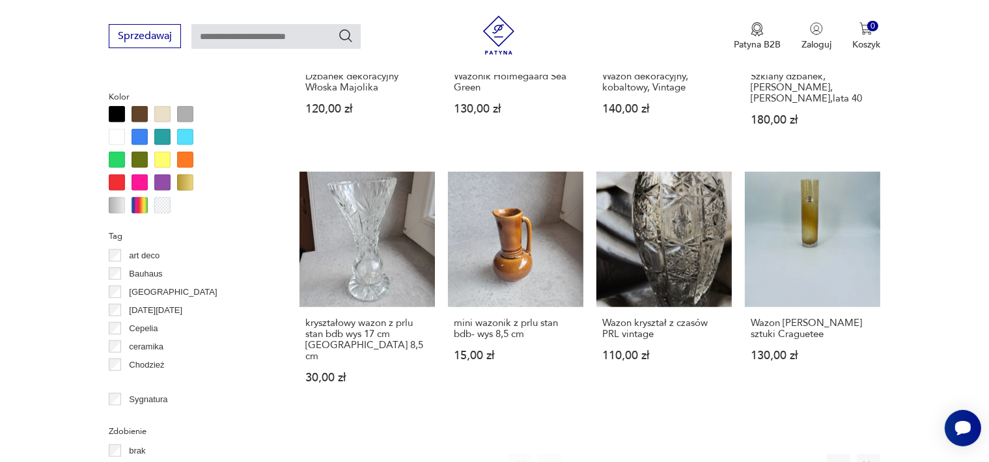
click at [612, 455] on button "2" at bounding box center [609, 466] width 23 height 23
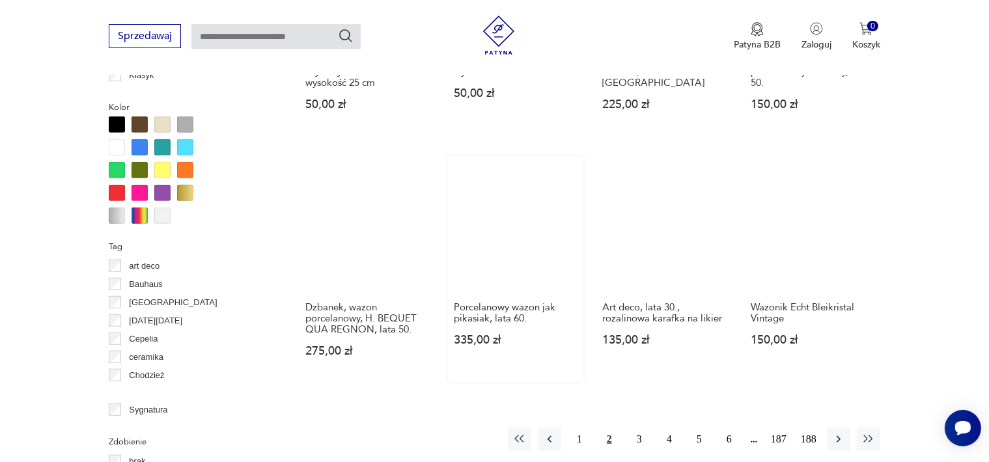
scroll to position [1192, 0]
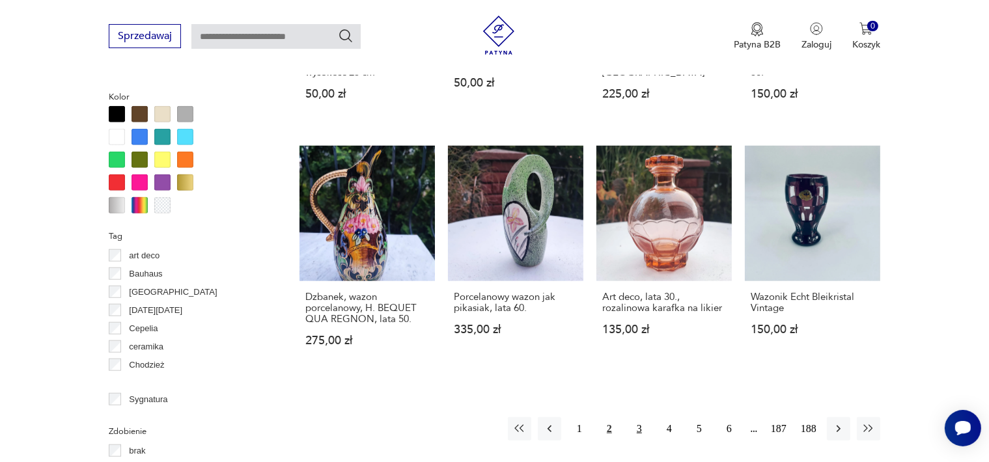
click at [636, 417] on button "3" at bounding box center [639, 428] width 23 height 23
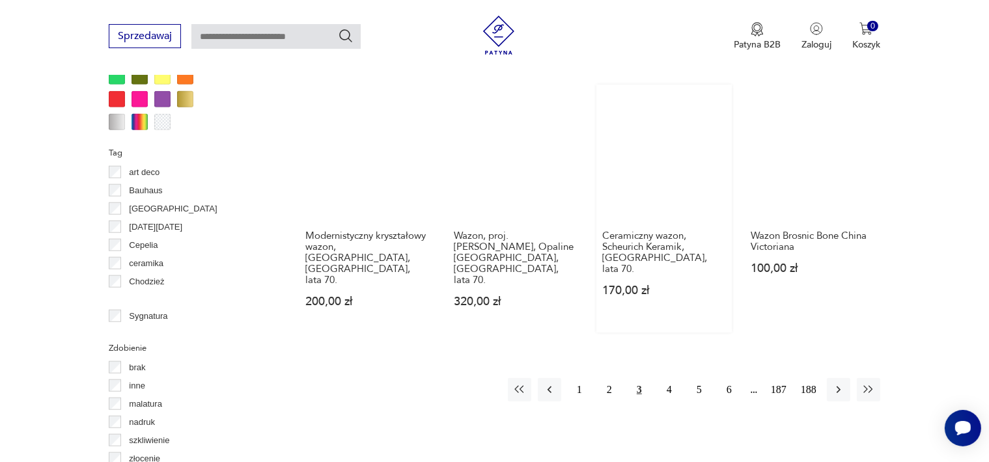
scroll to position [1387, 0]
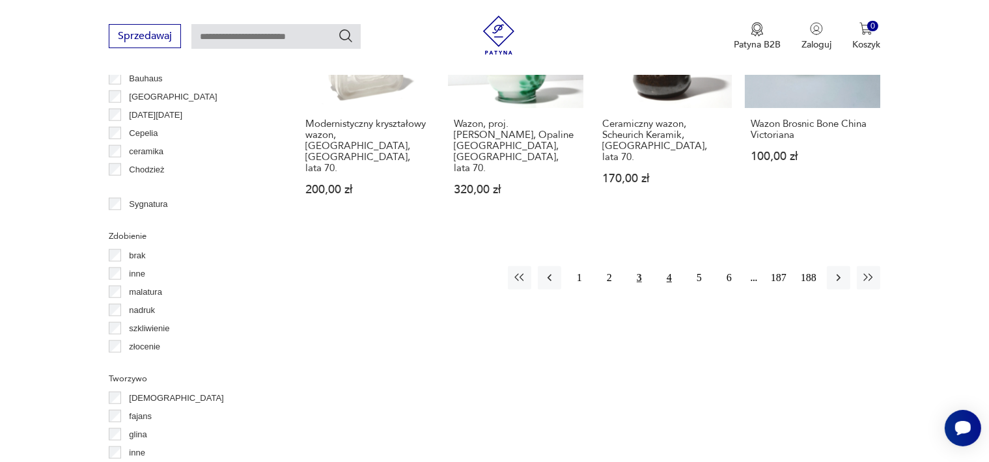
click at [669, 266] on button "4" at bounding box center [669, 277] width 23 height 23
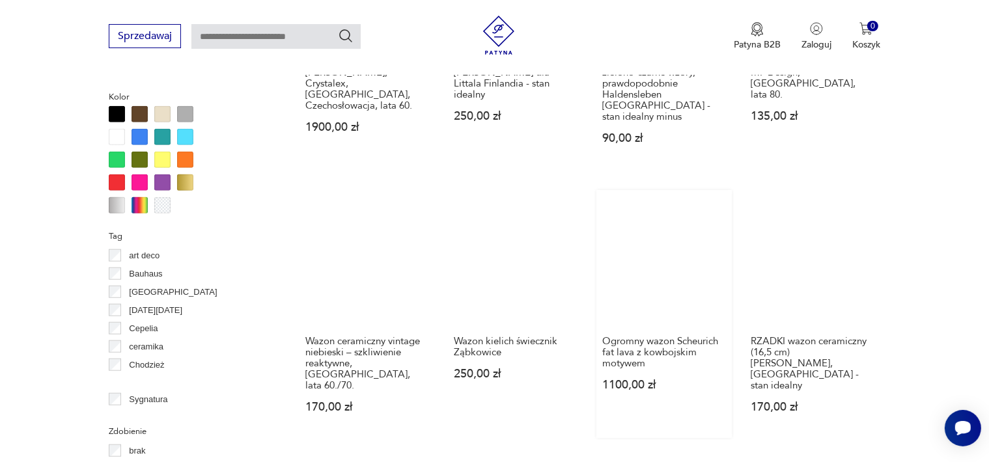
scroll to position [1387, 0]
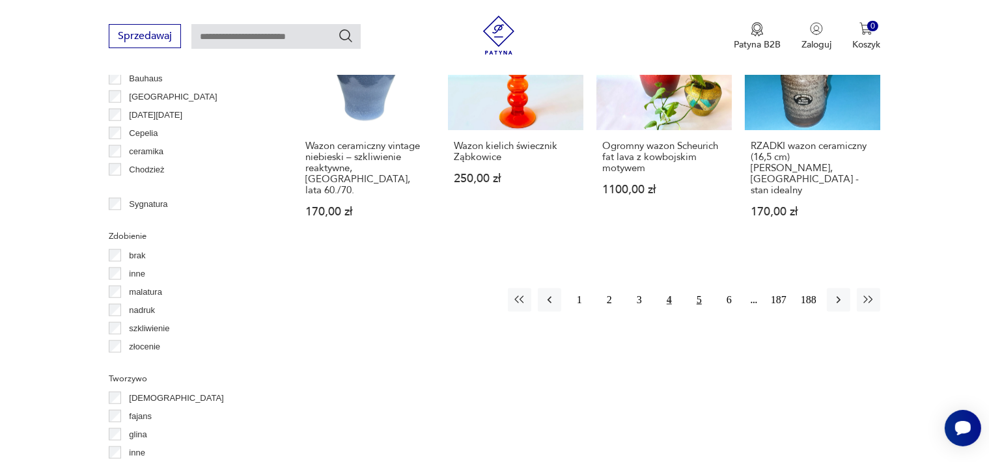
click at [699, 288] on button "5" at bounding box center [699, 299] width 23 height 23
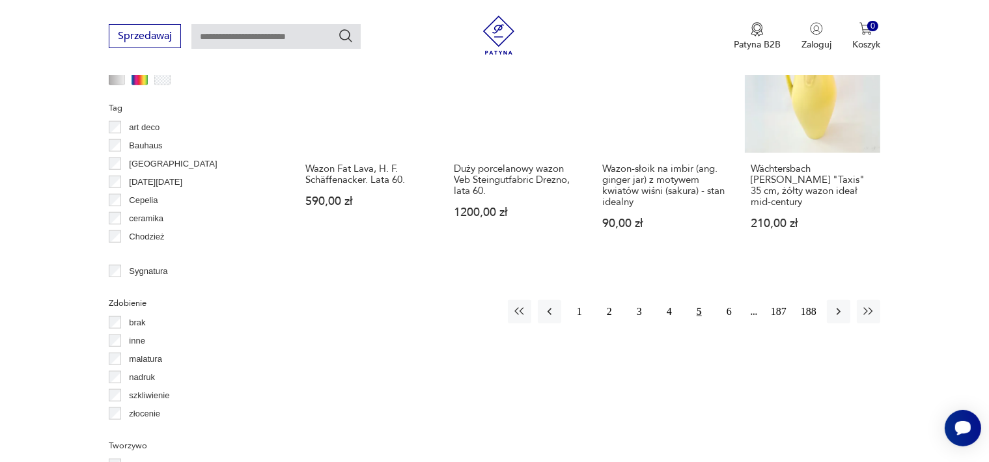
scroll to position [1387, 0]
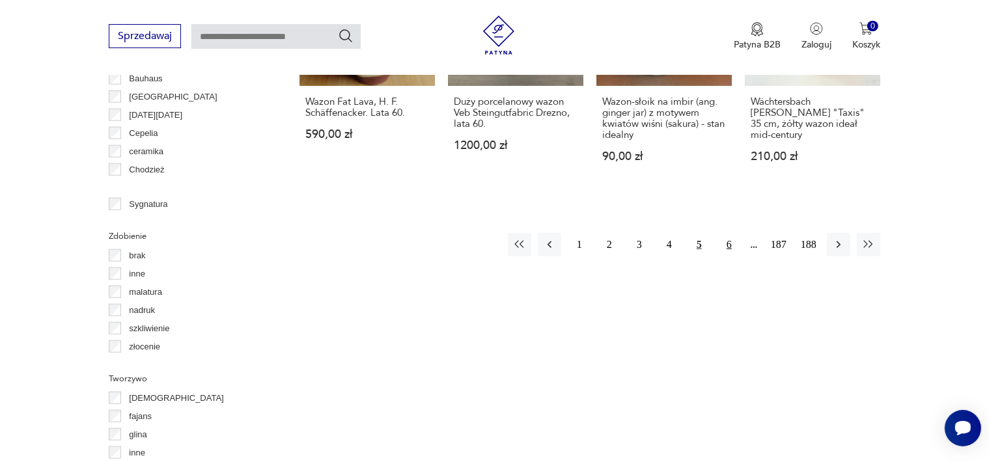
click at [731, 233] on button "6" at bounding box center [729, 244] width 23 height 23
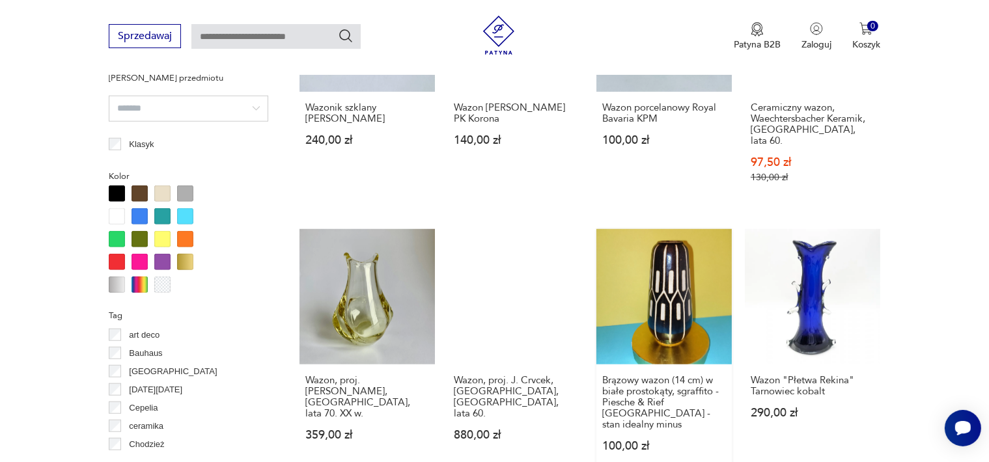
scroll to position [1127, 0]
